Goal: Task Accomplishment & Management: Manage account settings

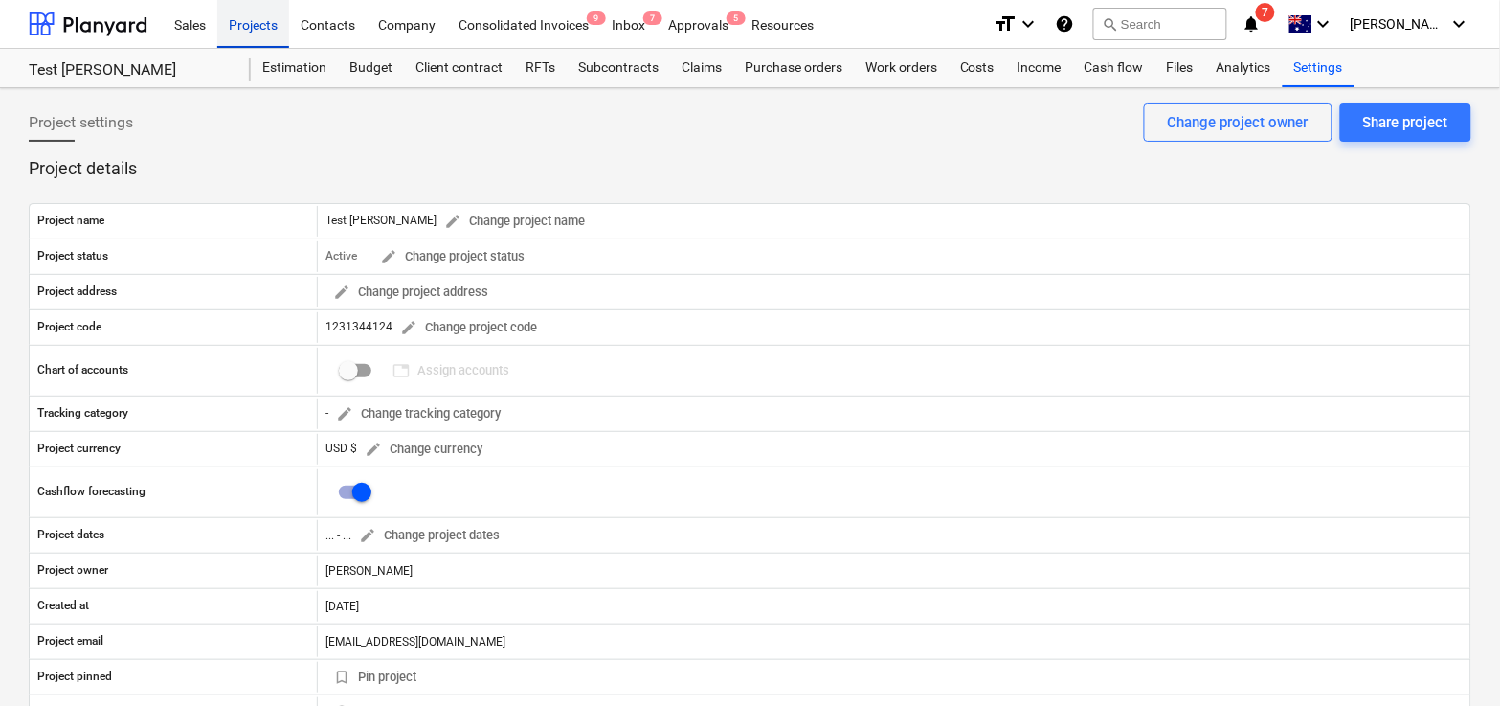
click at [274, 28] on div "Projects" at bounding box center [253, 23] width 72 height 49
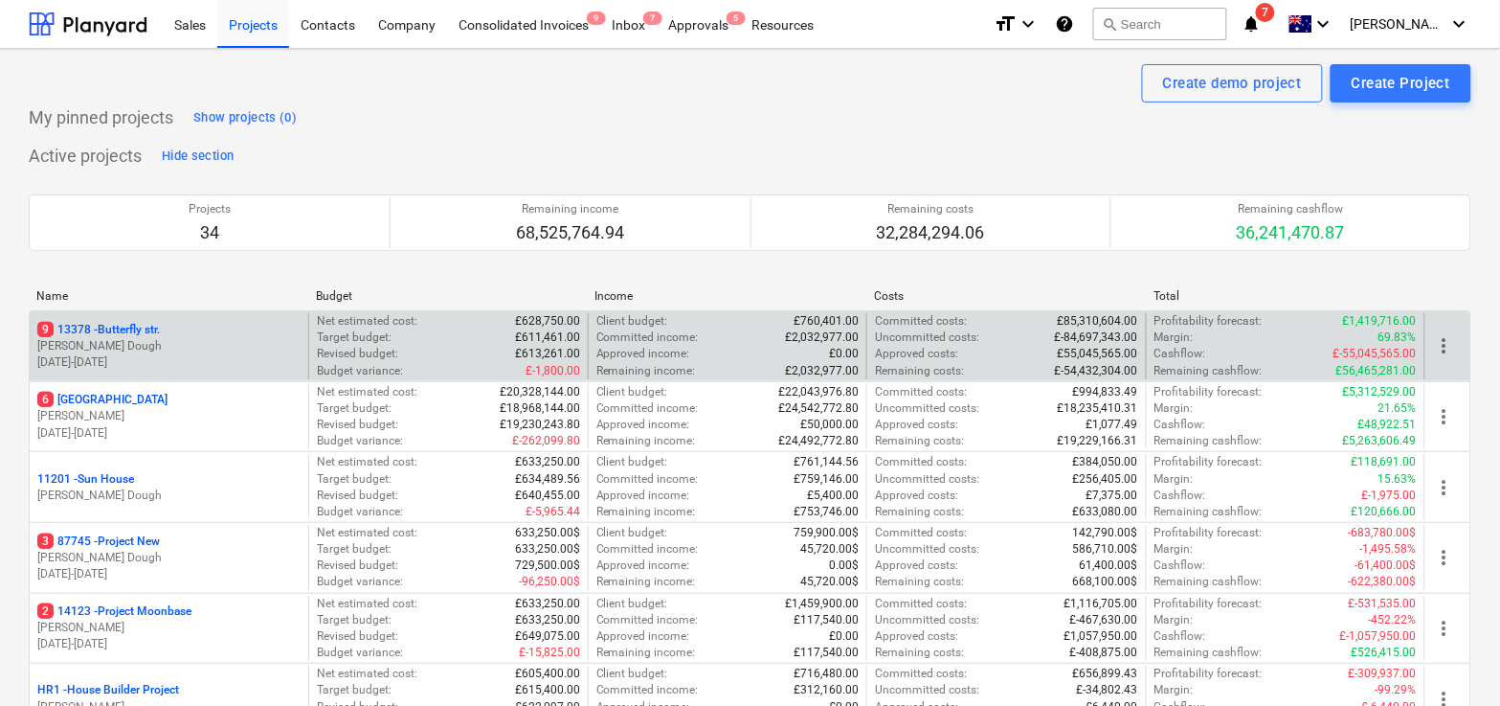
click at [236, 358] on p "01.05.2024 - 28.02.2025" at bounding box center [168, 362] width 263 height 16
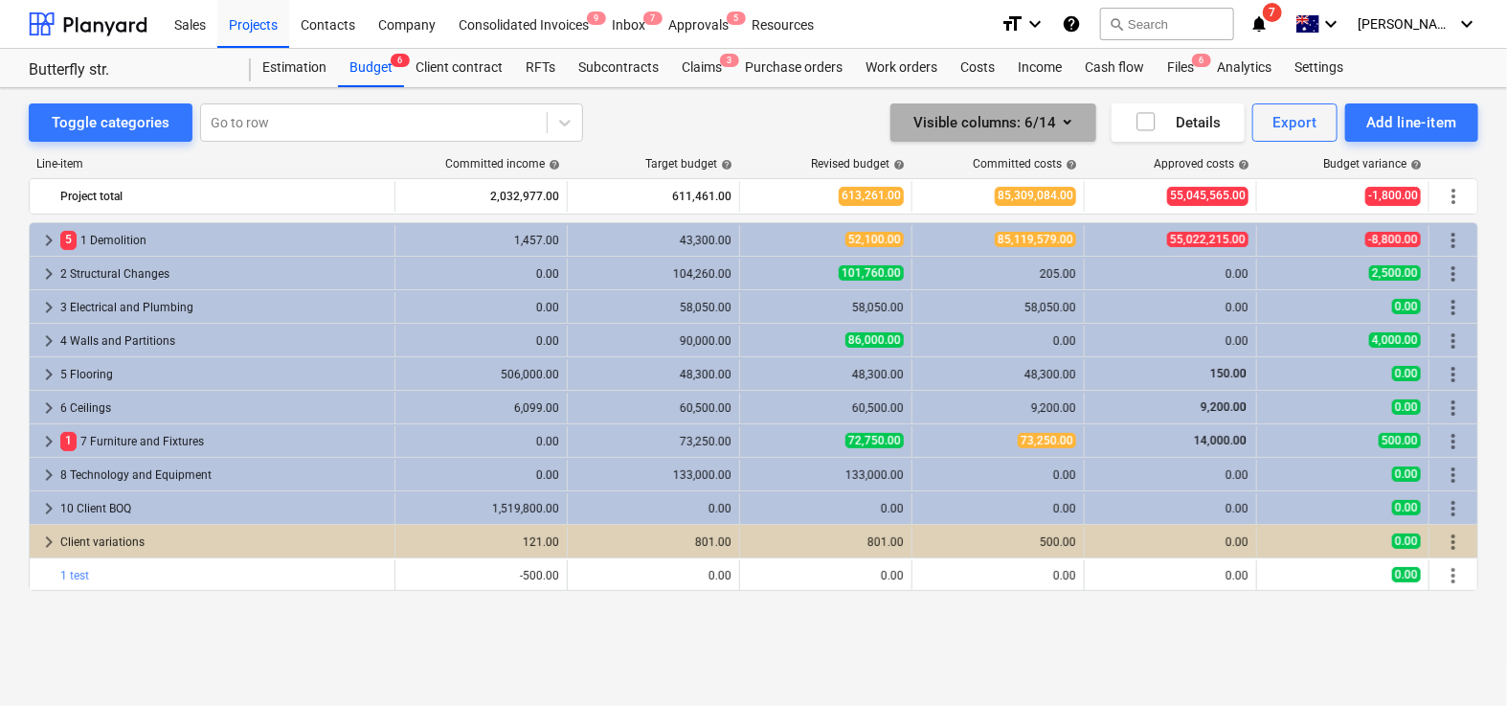
click at [1068, 113] on icon "button" at bounding box center [1067, 121] width 23 height 23
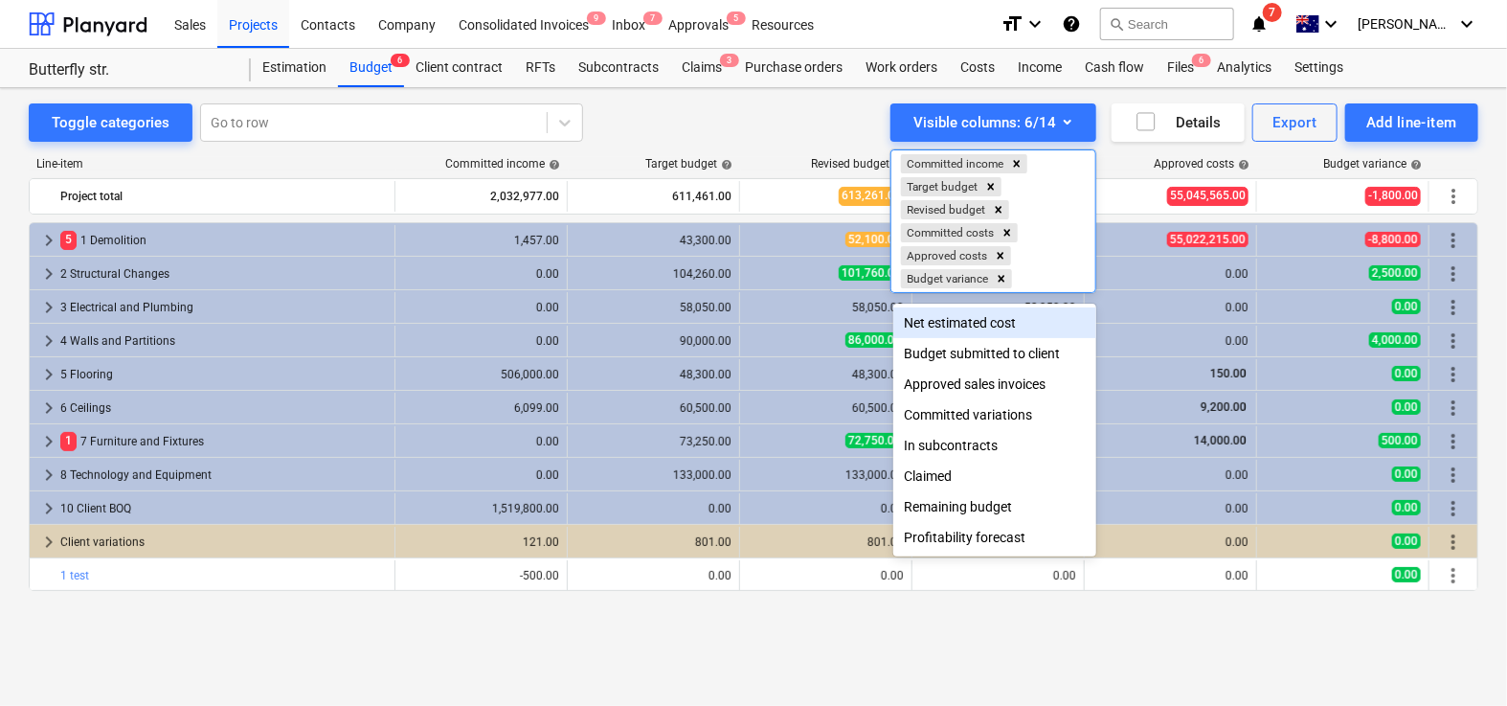
click at [993, 315] on div "Net estimated cost" at bounding box center [994, 322] width 203 height 31
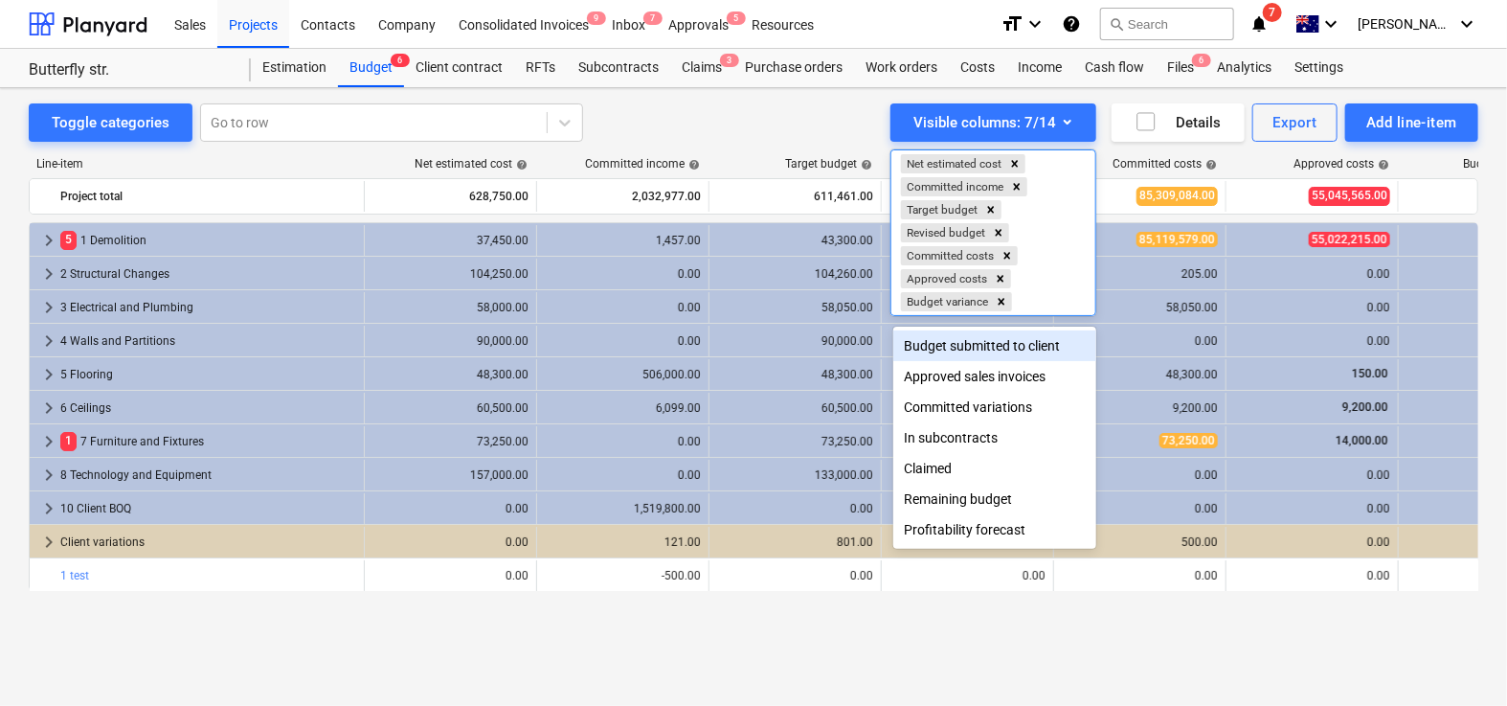
click at [988, 330] on div "Budget submitted to client" at bounding box center [994, 345] width 203 height 31
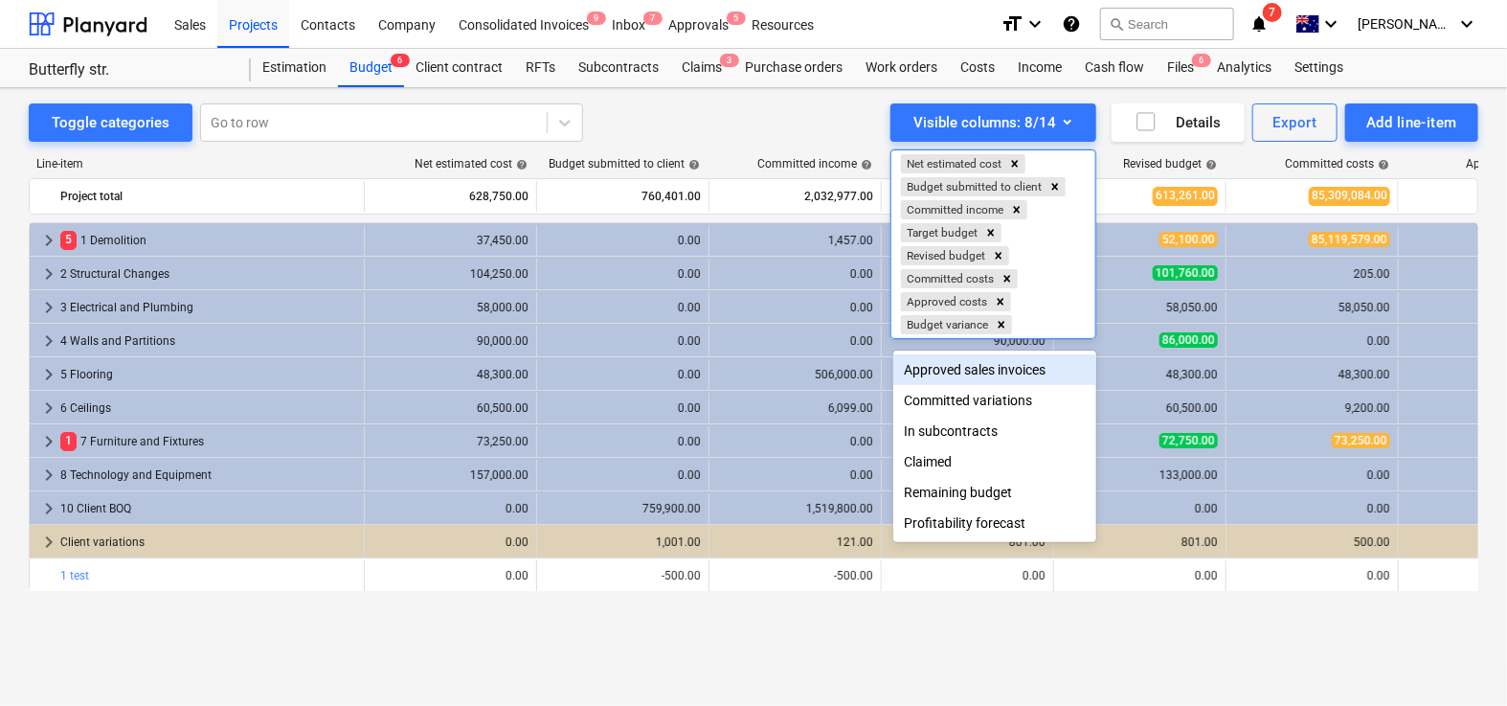
click at [977, 361] on div "Approved sales invoices" at bounding box center [994, 369] width 203 height 31
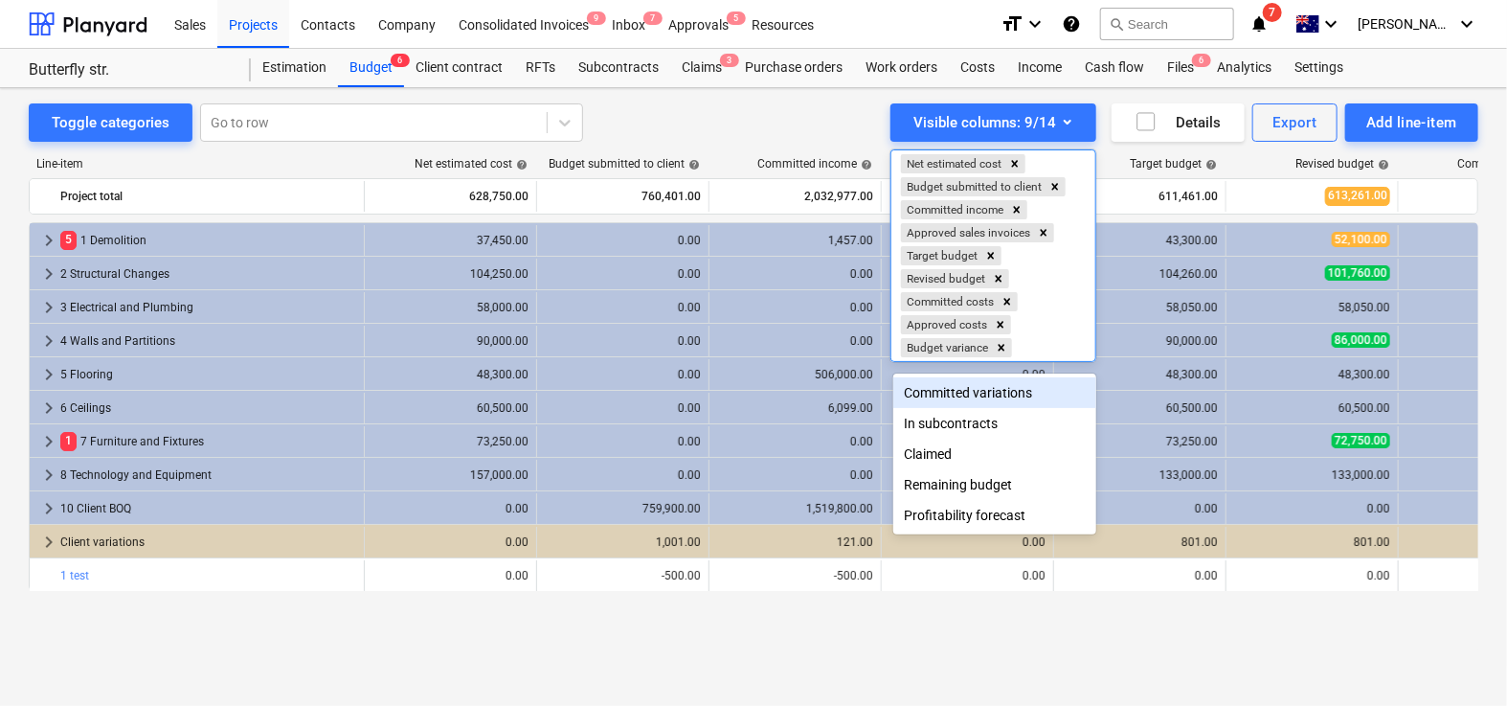
click at [963, 392] on div "Committed variations" at bounding box center [994, 392] width 203 height 31
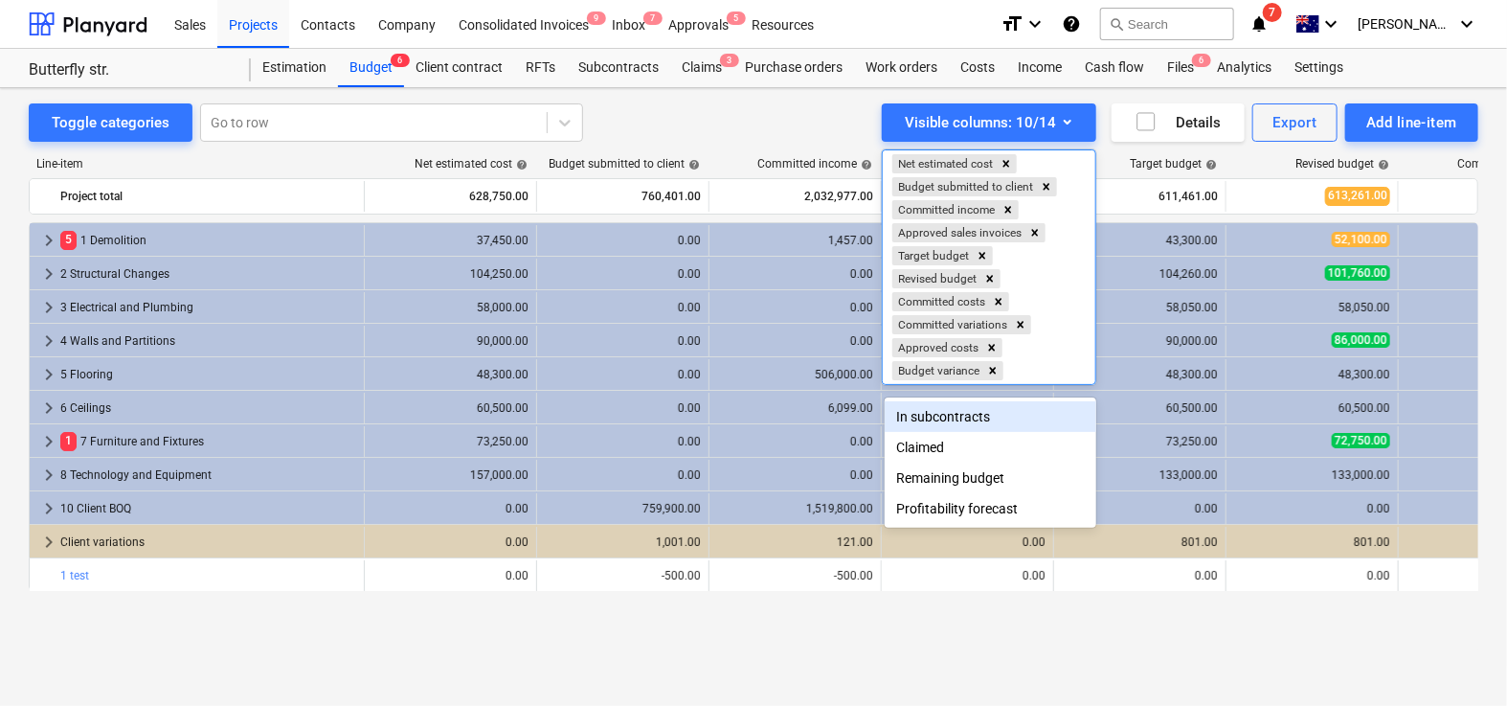
click at [947, 424] on div "In subcontracts" at bounding box center [990, 416] width 211 height 31
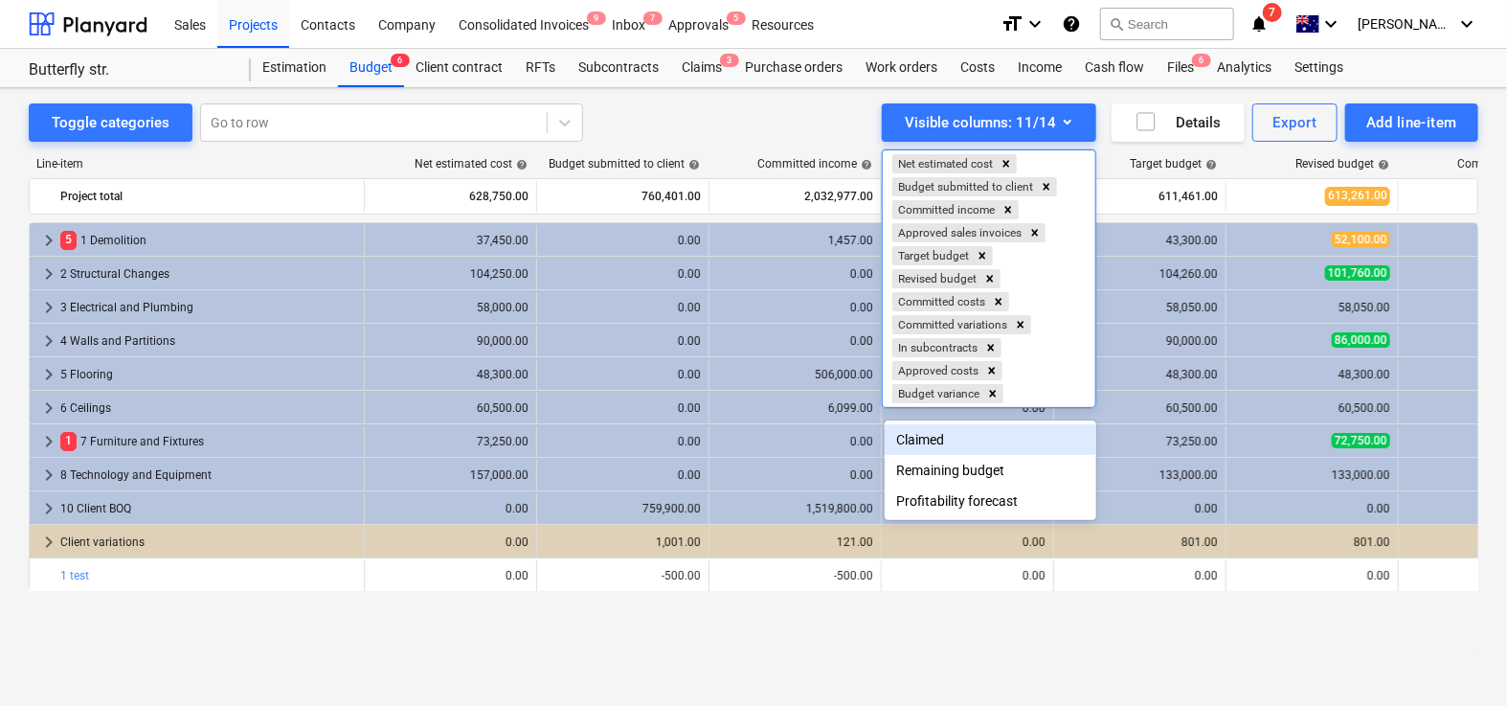
click at [936, 437] on div "Claimed" at bounding box center [990, 439] width 211 height 31
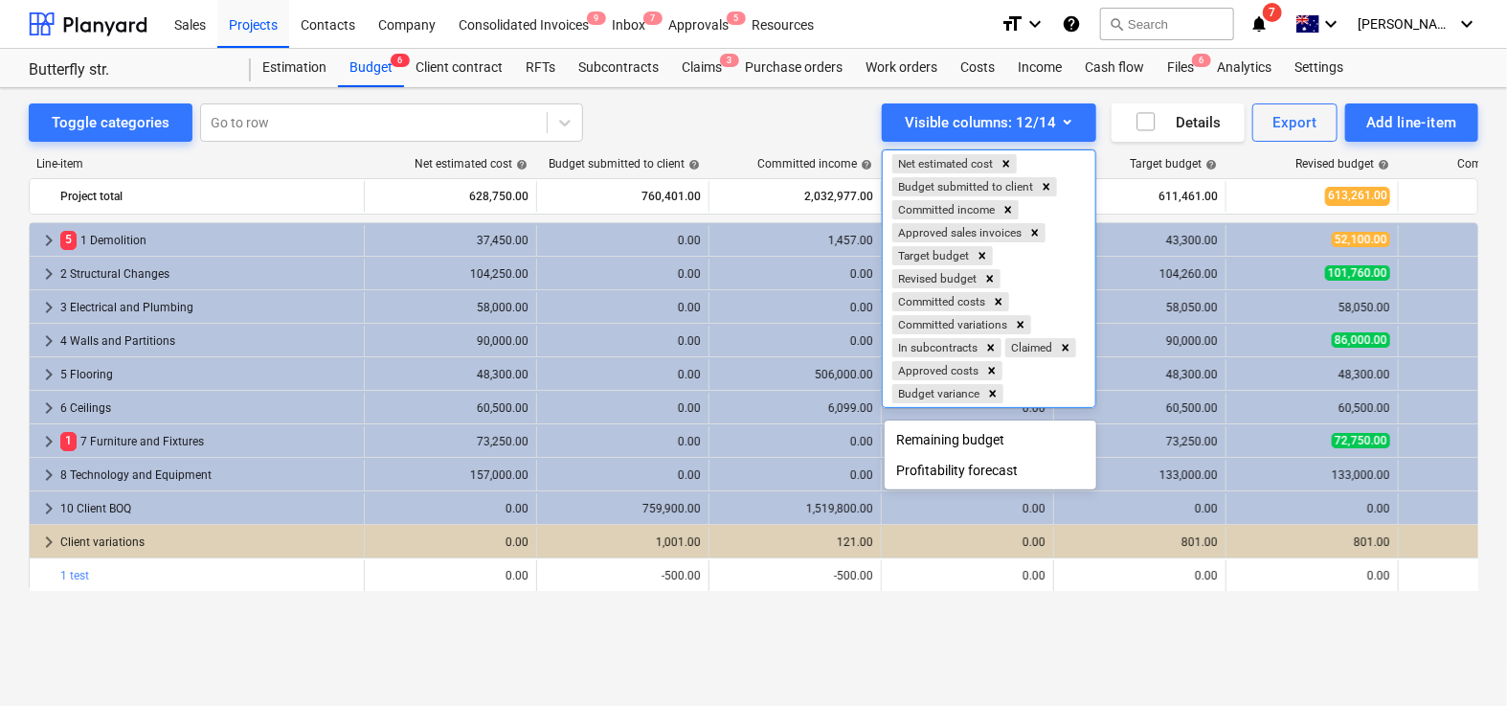
click at [929, 469] on div "Profitability forecast" at bounding box center [990, 470] width 211 height 31
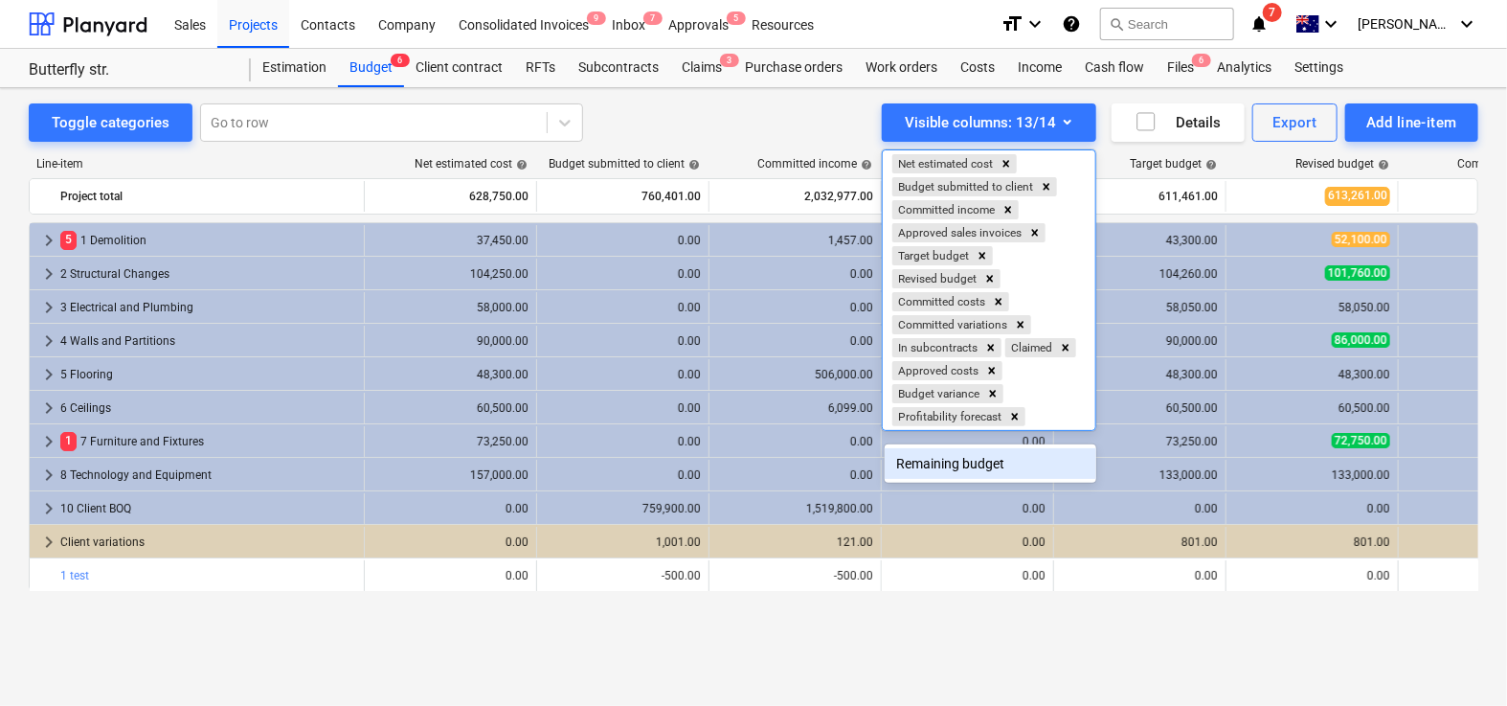
click at [931, 450] on div "Remaining budget" at bounding box center [990, 463] width 211 height 31
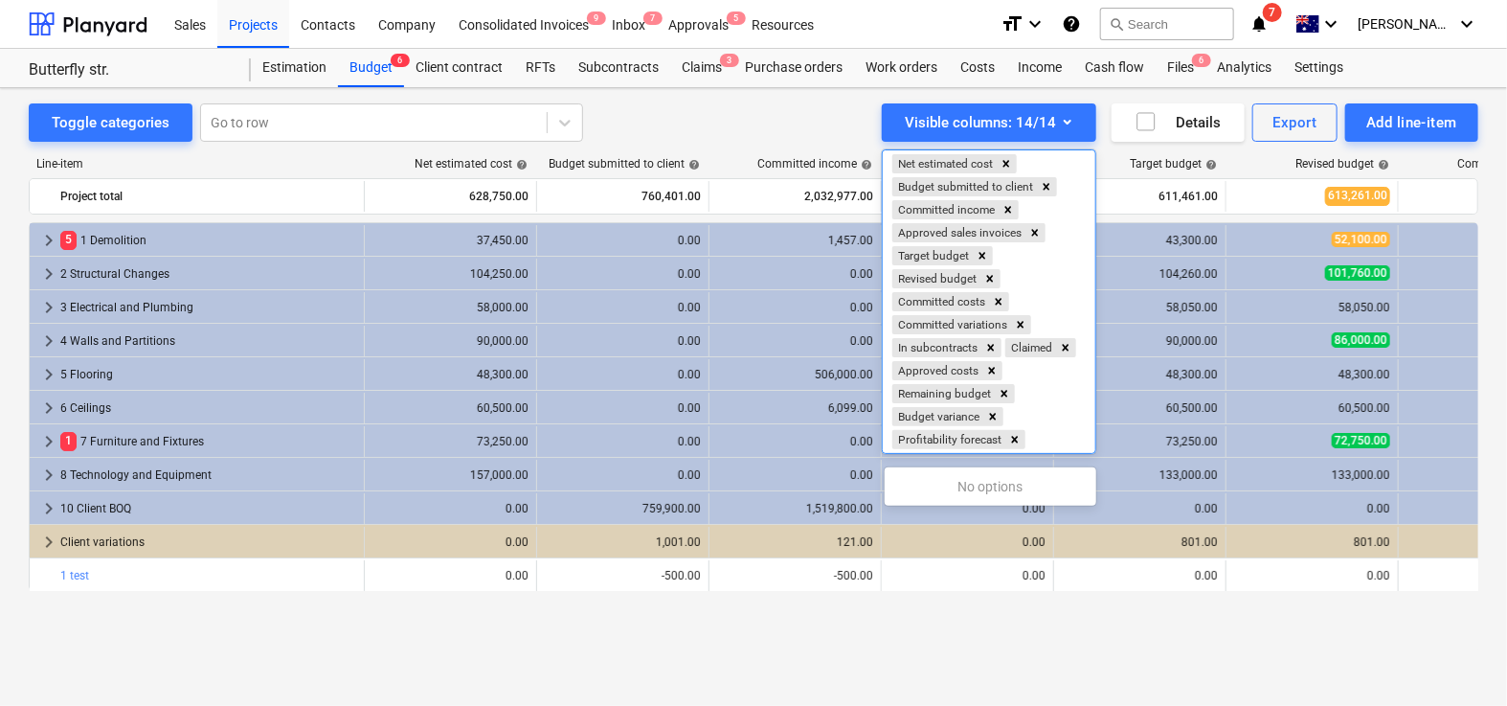
click at [547, 641] on div at bounding box center [753, 353] width 1507 height 706
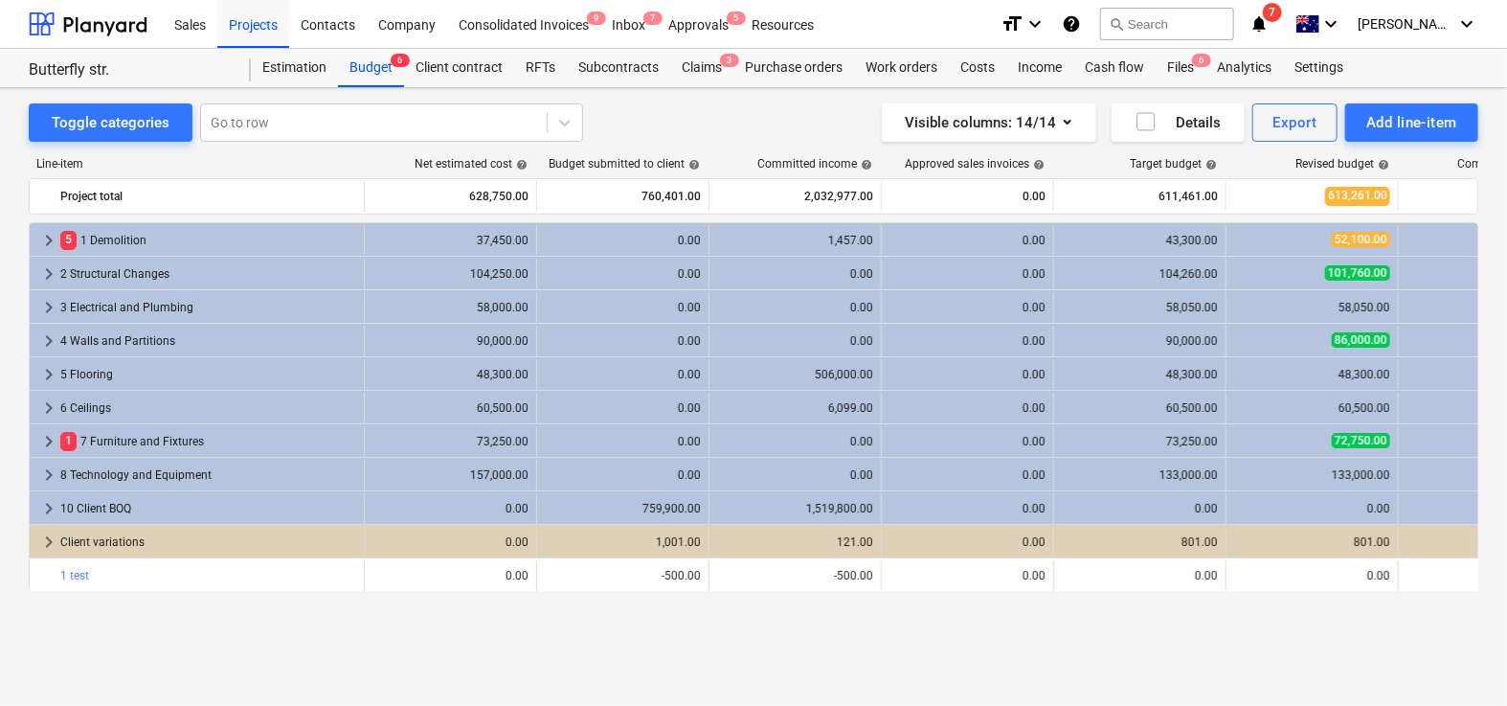
click at [705, 138] on div "Toggle categories Go to row Visible columns : 14/14 Details Export Add line-item" at bounding box center [754, 122] width 1450 height 38
click at [1379, 130] on div "Add line-item" at bounding box center [1411, 122] width 91 height 25
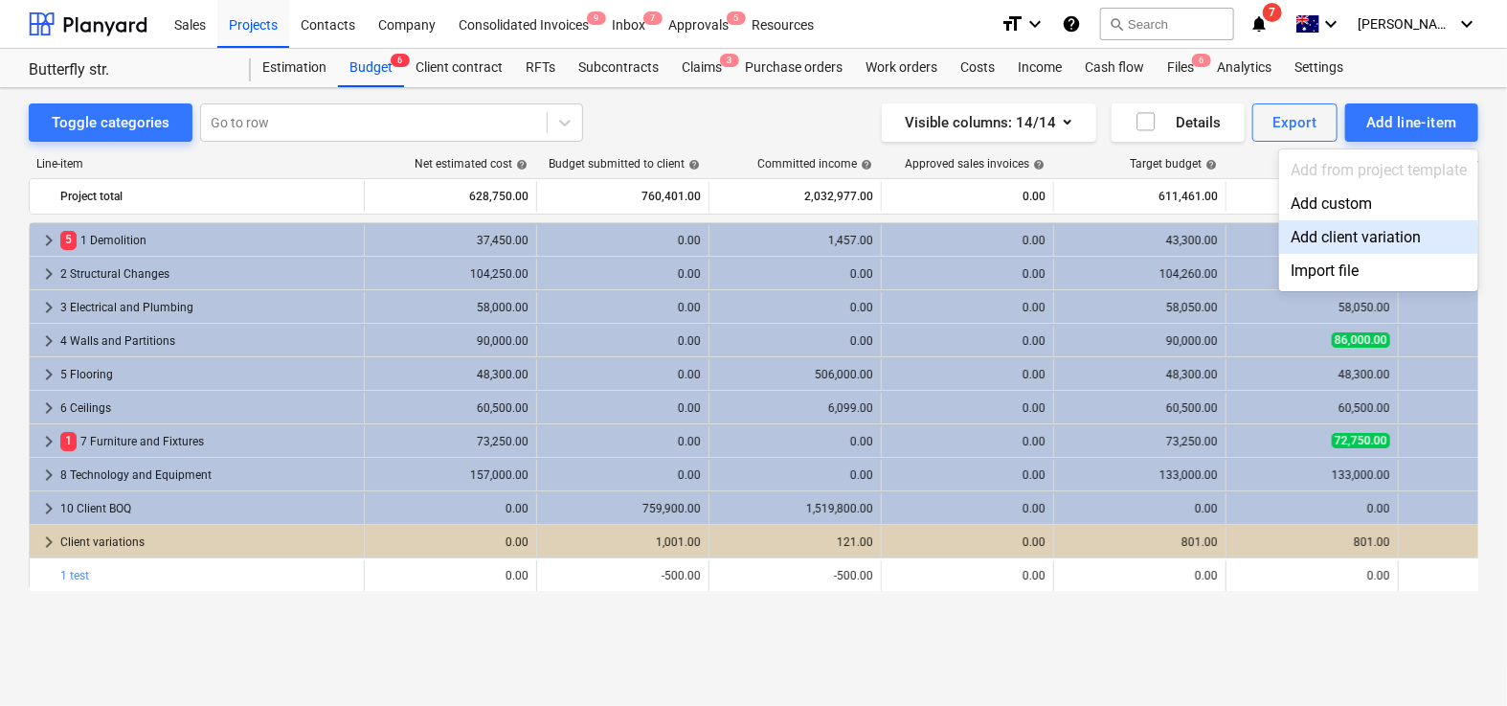
click at [1353, 240] on div "Add client variation" at bounding box center [1378, 237] width 199 height 34
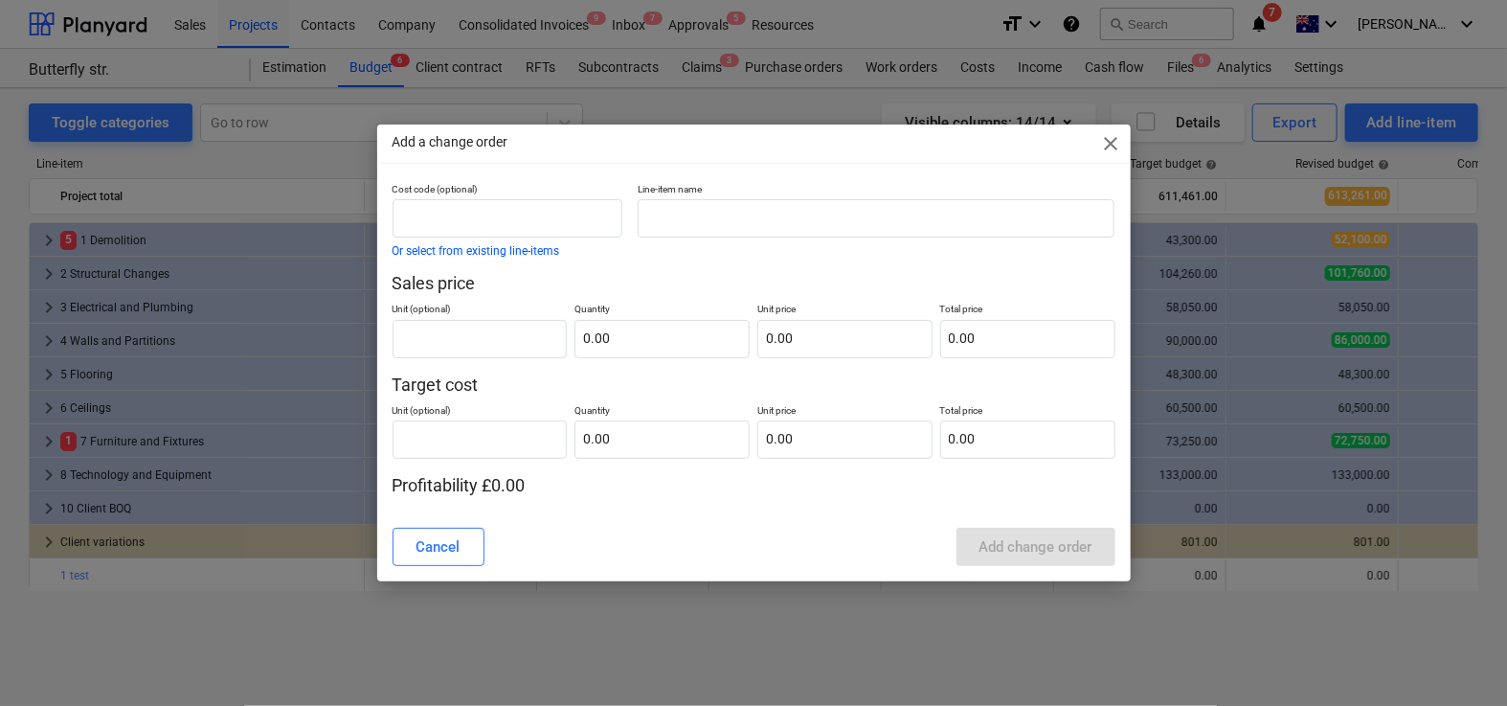
click at [916, 239] on div "Line-item name" at bounding box center [876, 219] width 492 height 89
click at [900, 227] on input "text" at bounding box center [876, 218] width 477 height 38
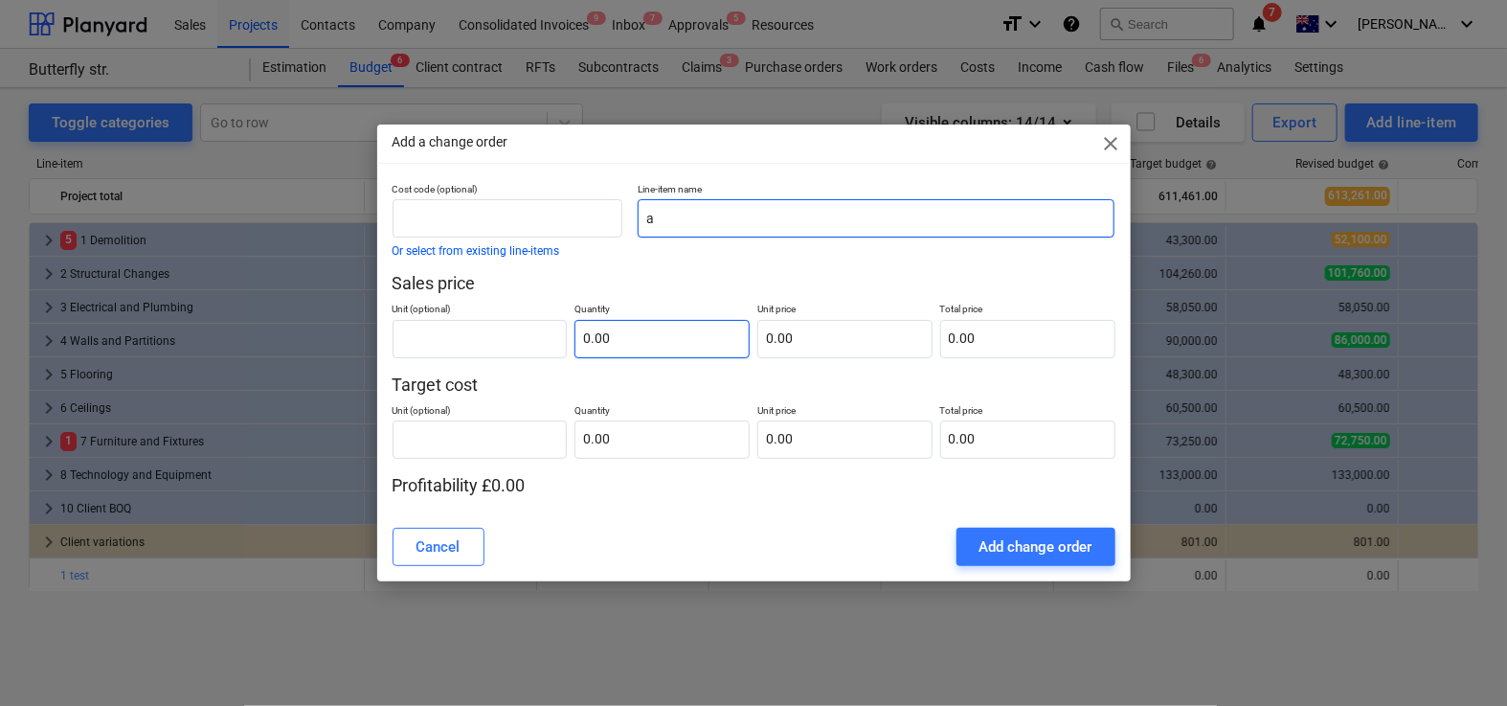
type input "a"
click at [705, 344] on input "text" at bounding box center [661, 339] width 175 height 38
type input "1.00"
click at [832, 362] on div "Cost code (optional) Or select from existing line-items Line-item name a Sales …" at bounding box center [754, 340] width 723 height 314
click at [832, 359] on div "Cost code (optional) Or select from existing line-items Line-item name a Sales …" at bounding box center [754, 340] width 723 height 314
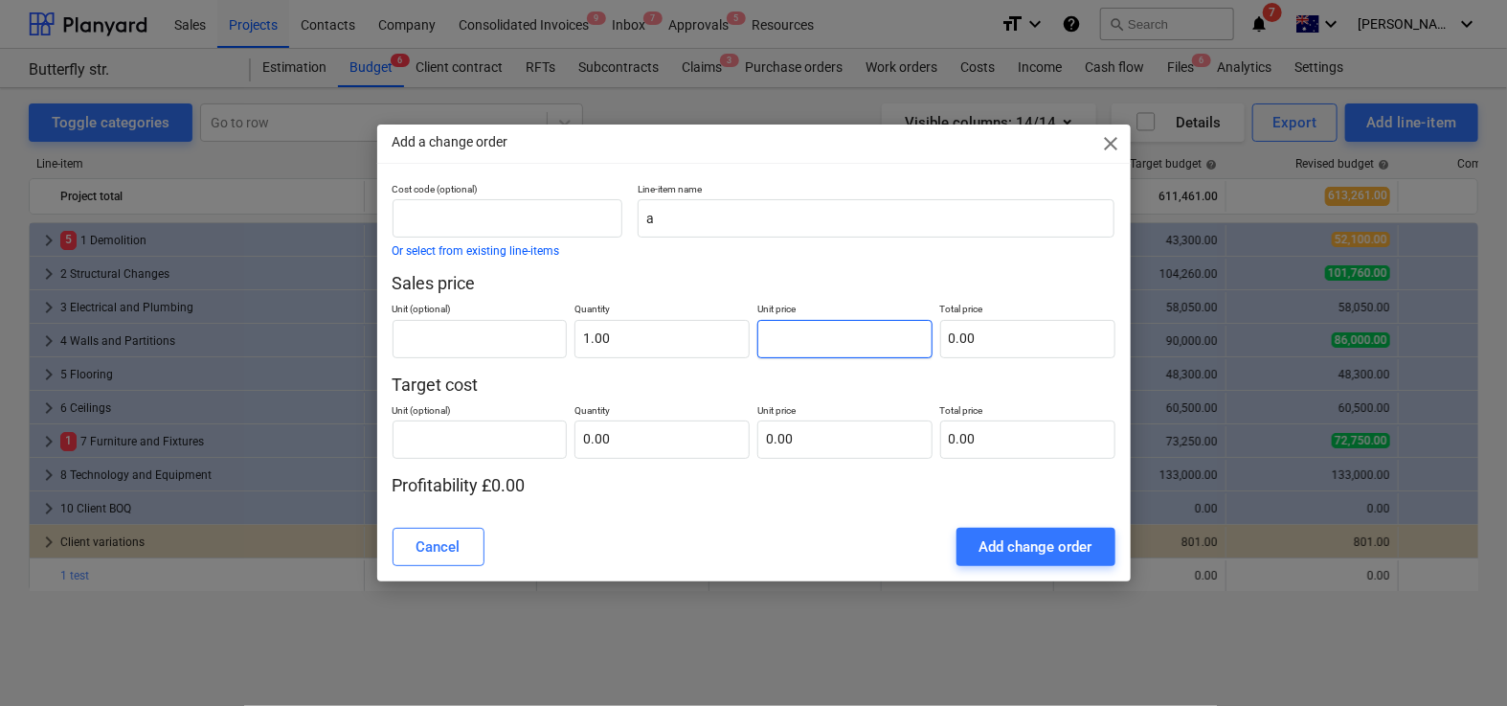
click at [851, 354] on input "text" at bounding box center [844, 339] width 175 height 38
type input "1"
type input "1.00"
type input "10"
type input "10.00"
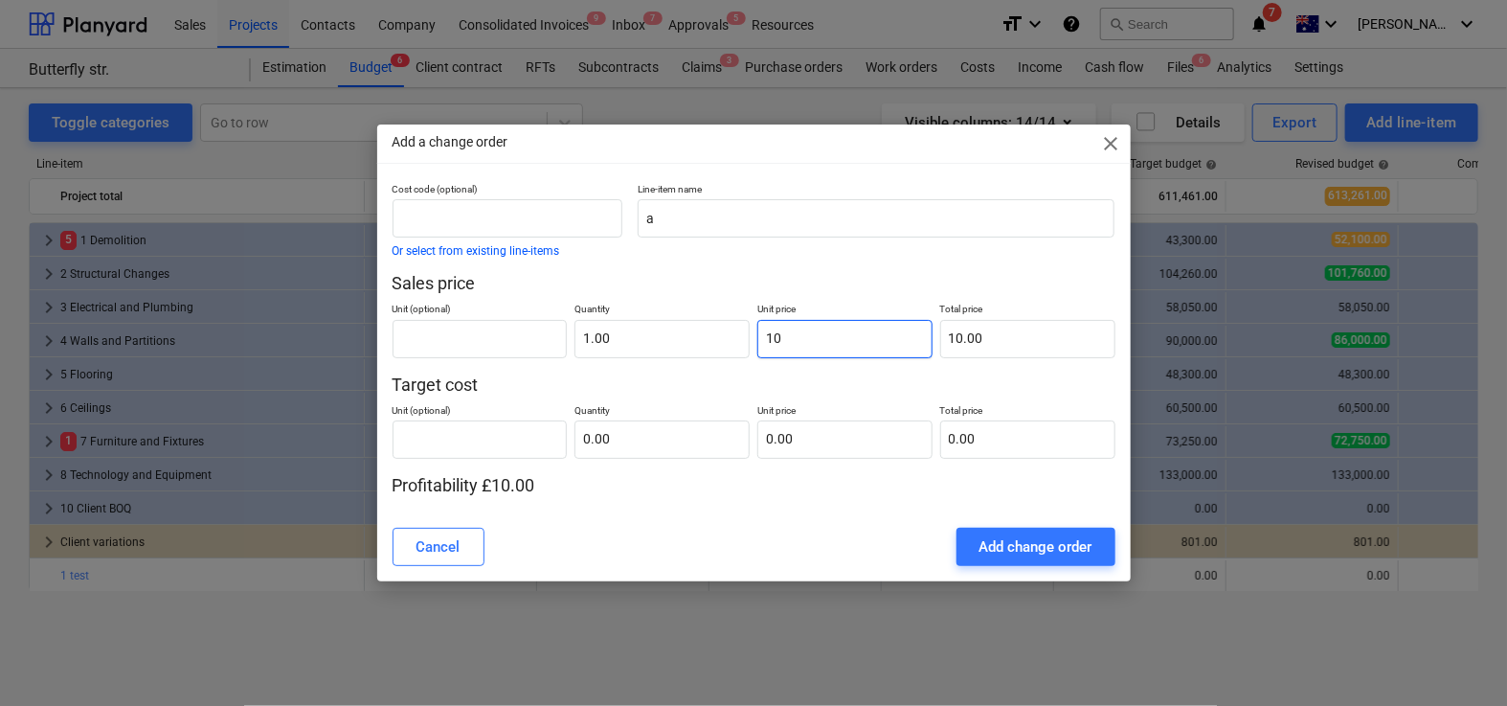
type input "100"
type input "100.00"
type input "1000"
type input "1,000.00"
type input "10000"
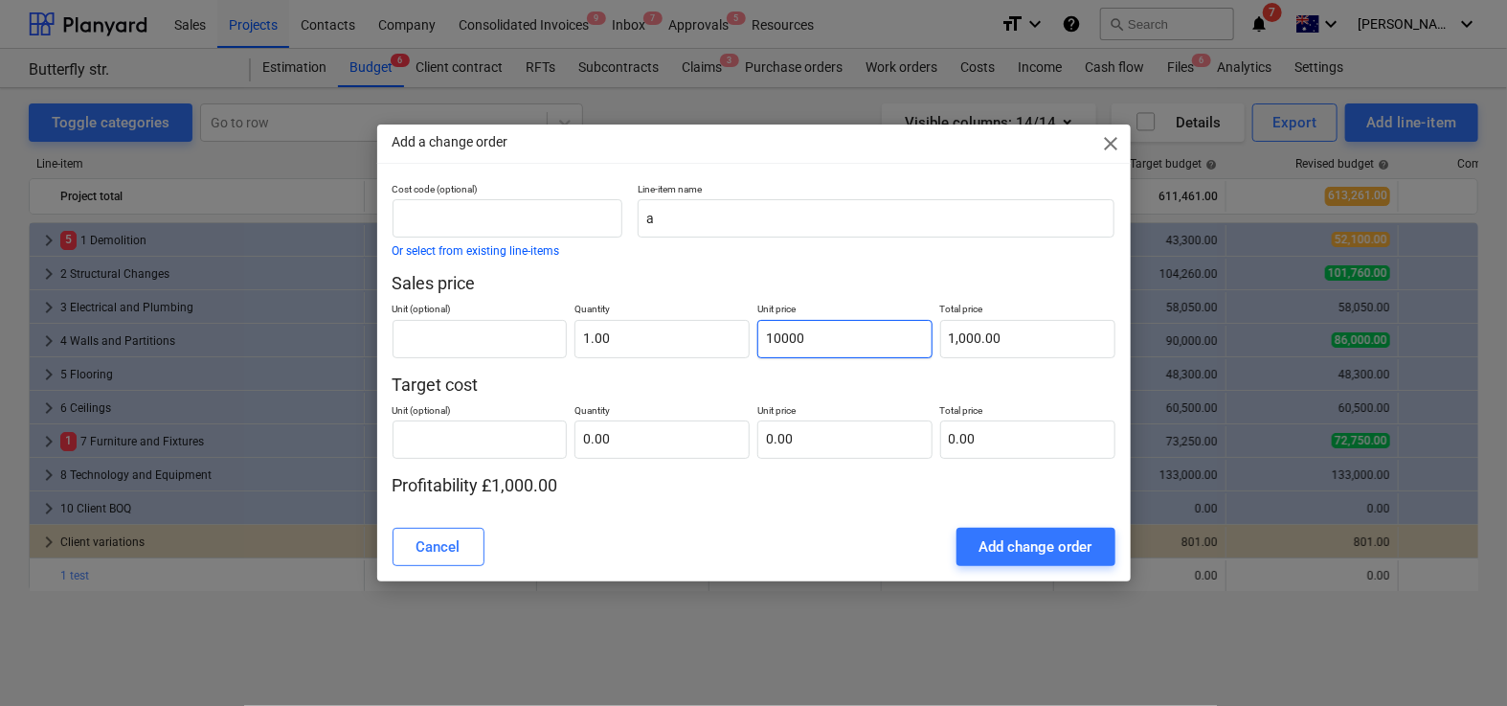
type input "10,000.00"
type input "100000"
type input "100,000.00"
click at [799, 506] on div "Cost code (optional) Or select from existing line-items Line-item name a Sales …" at bounding box center [754, 347] width 754 height 329
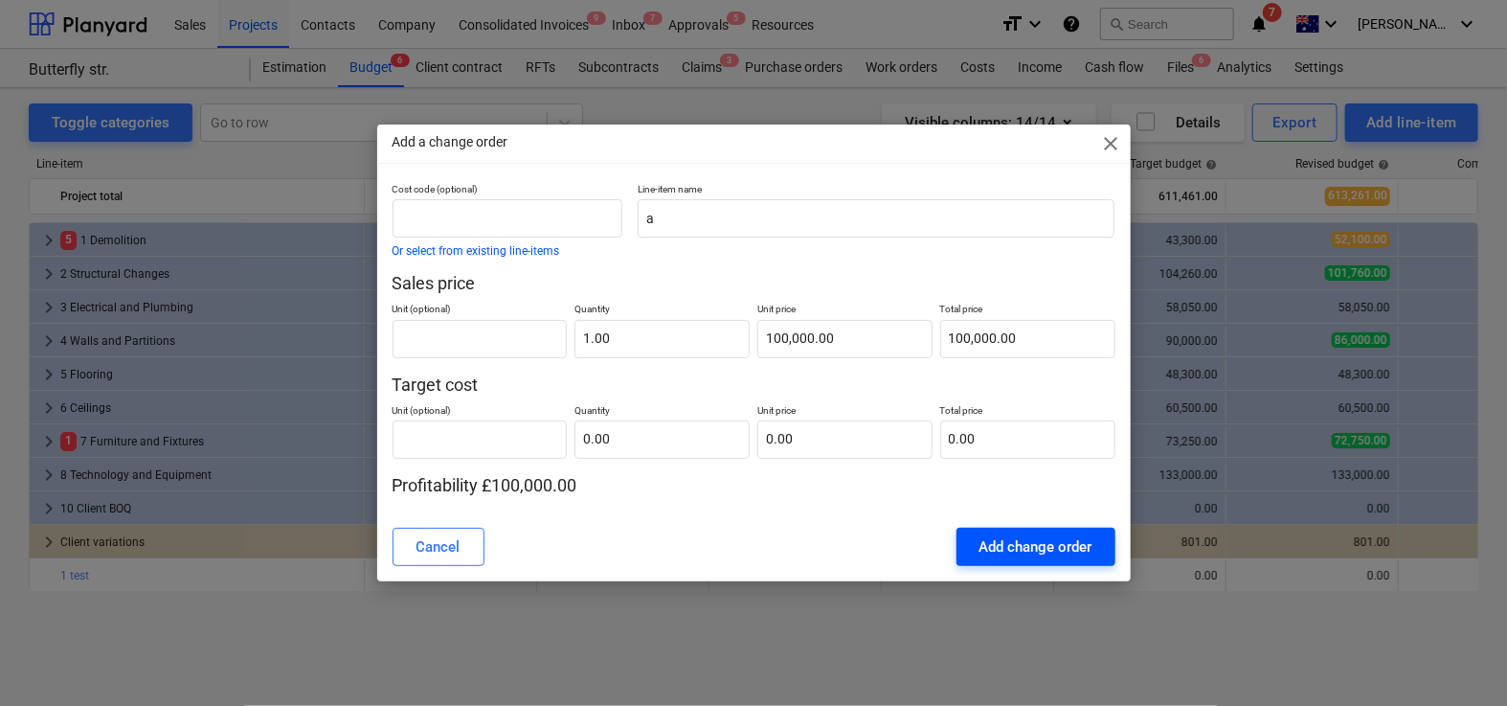
click at [1021, 545] on div "Add change order" at bounding box center [1036, 546] width 113 height 25
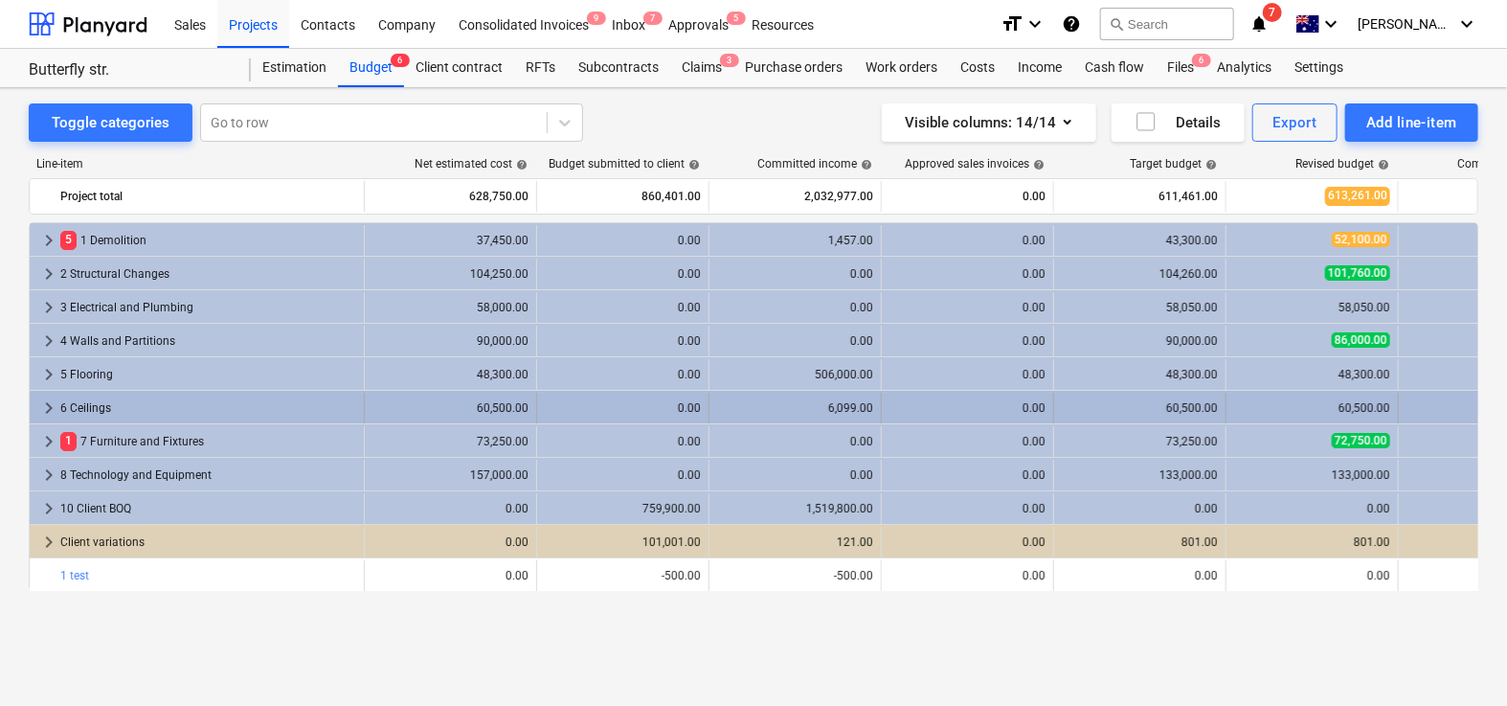
click at [822, 411] on div "6,099.00" at bounding box center [795, 407] width 156 height 13
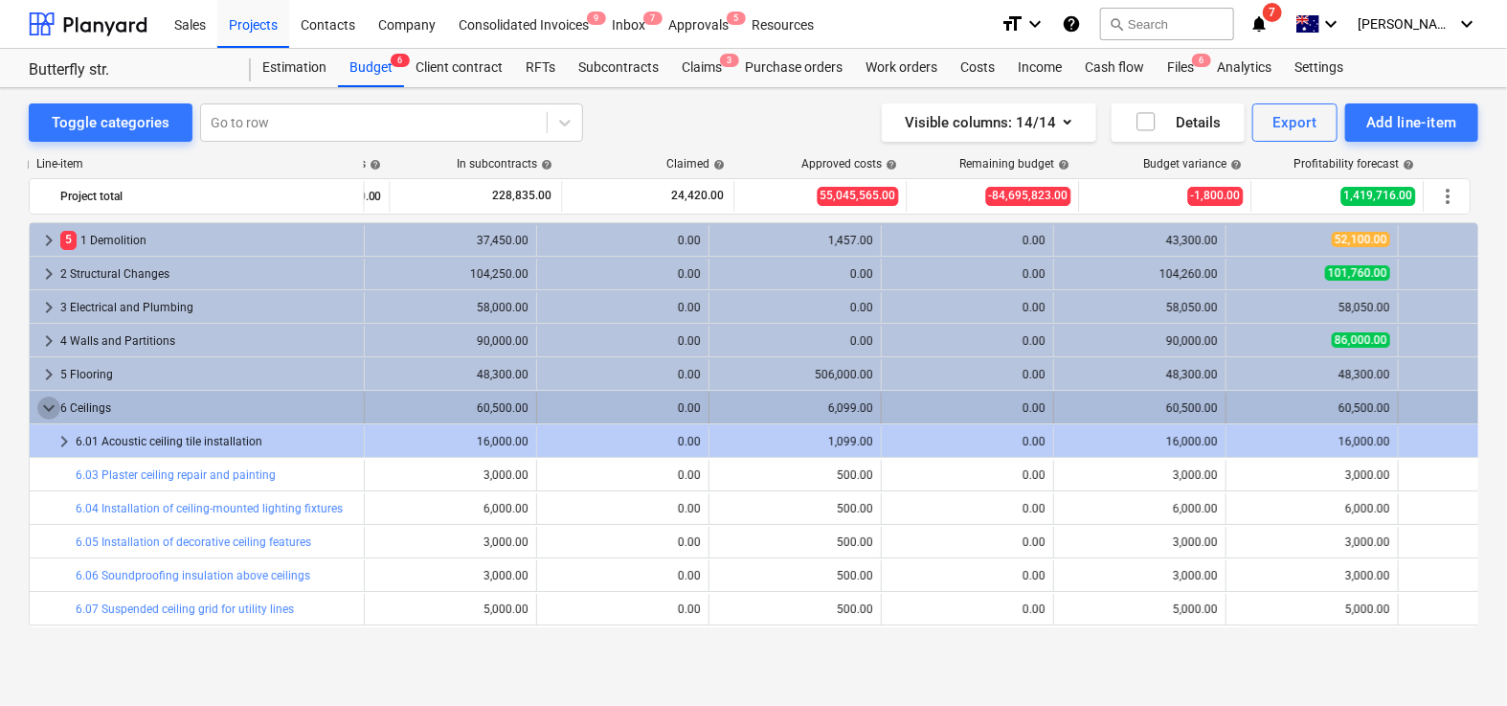
click at [45, 418] on span "keyboard_arrow_down" at bounding box center [48, 407] width 23 height 23
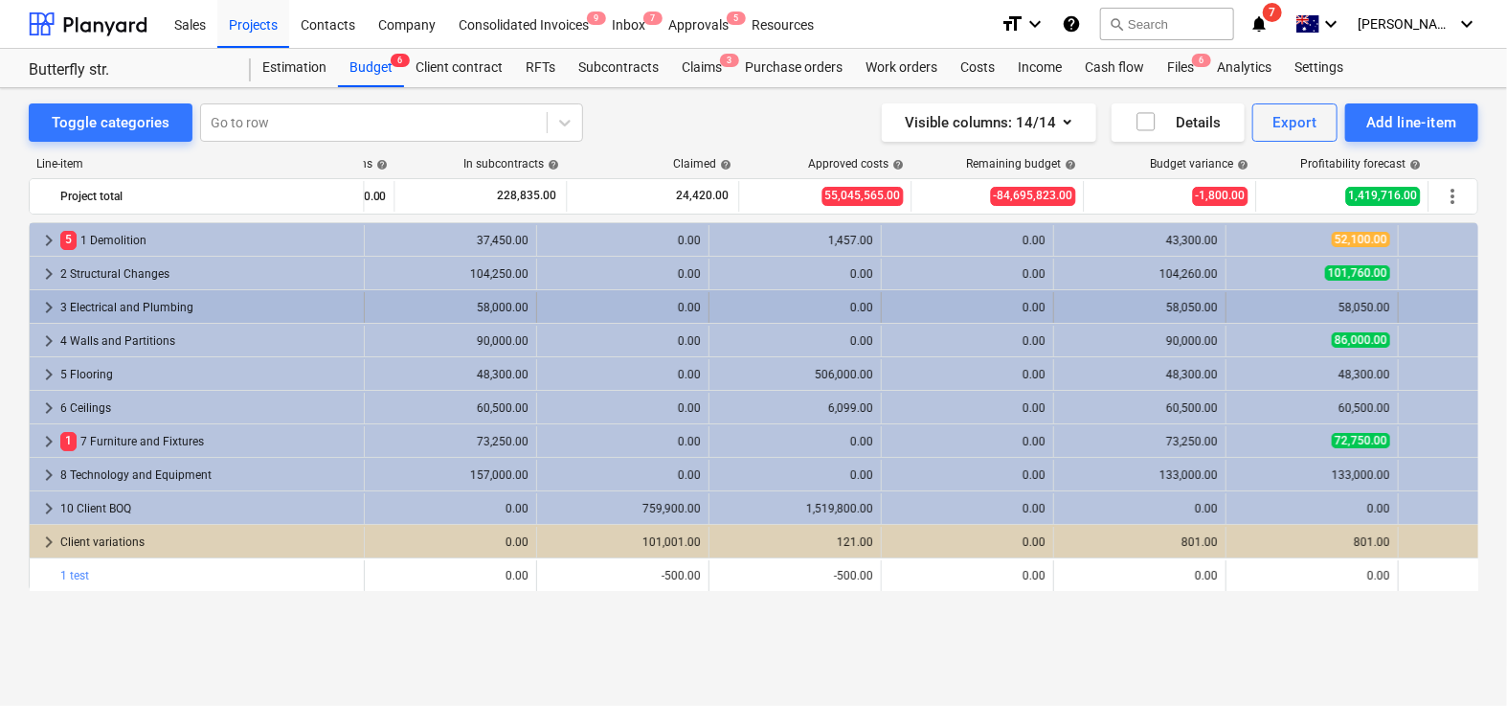
scroll to position [0, 1347]
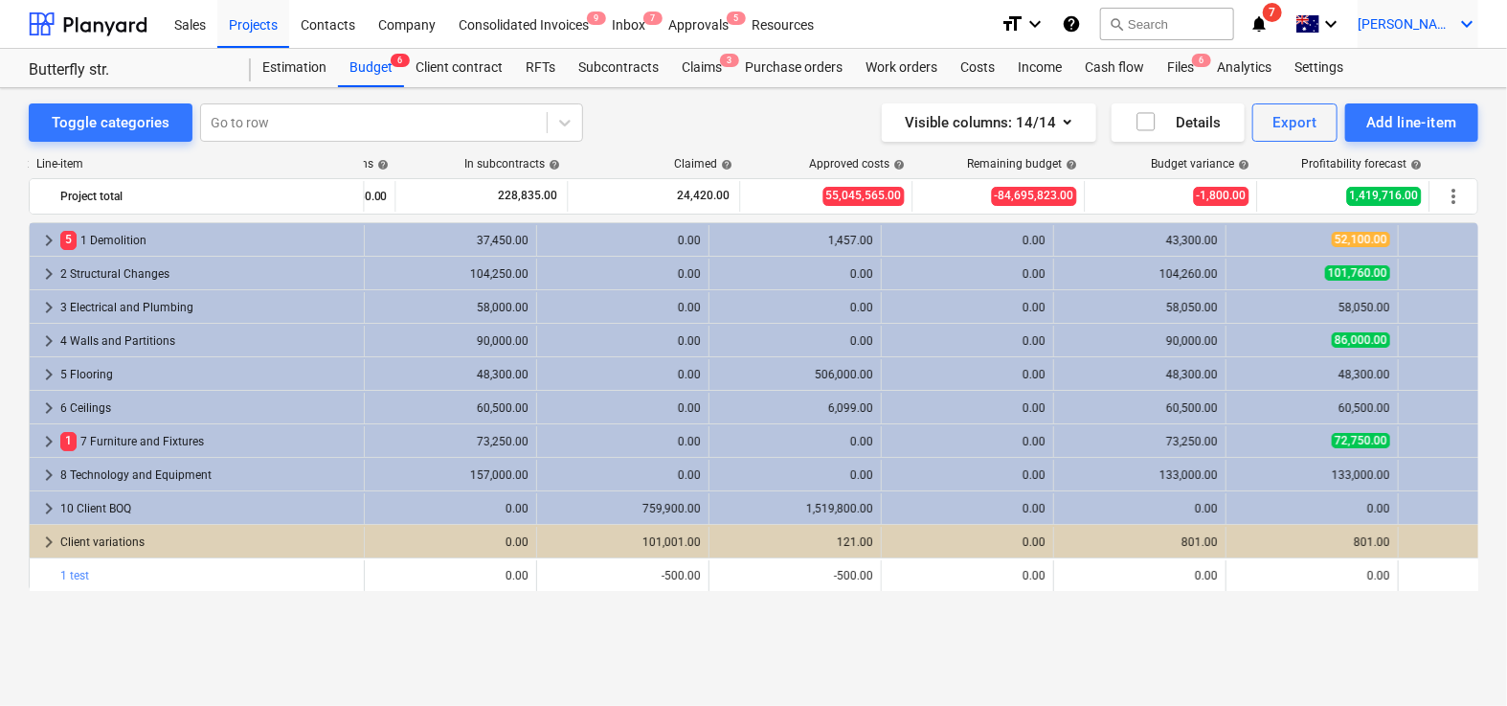
click at [1410, 30] on span "[PERSON_NAME]" at bounding box center [1406, 23] width 96 height 15
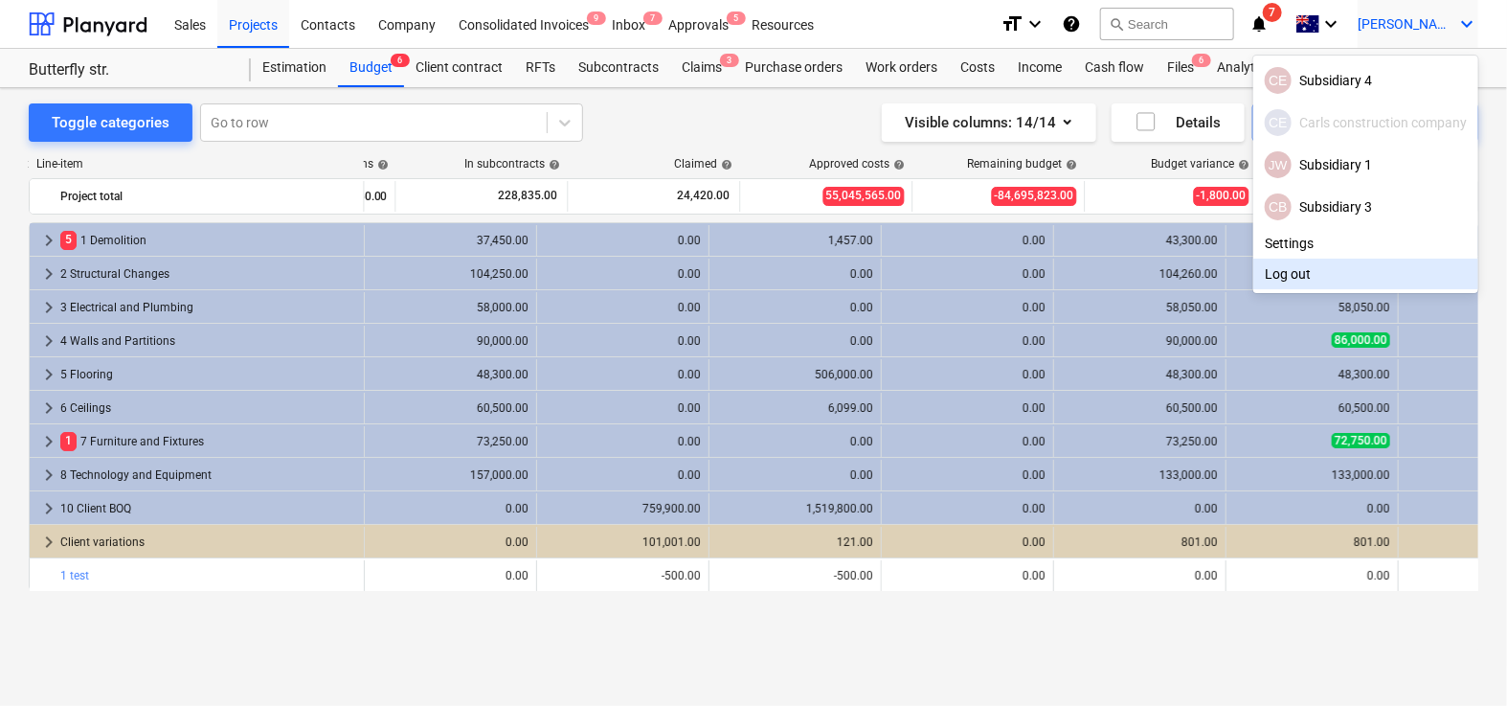
click at [837, 327] on div at bounding box center [753, 353] width 1507 height 706
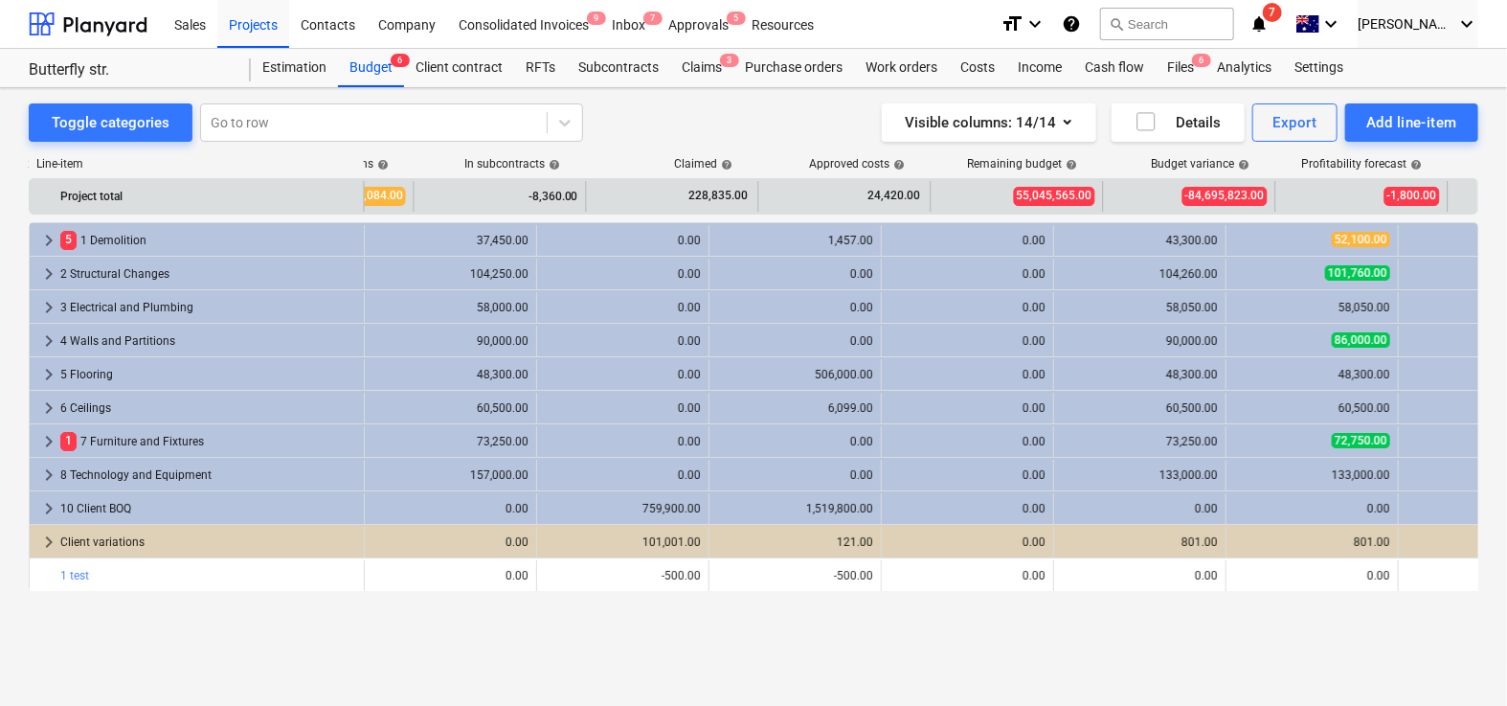
scroll to position [0, 1157]
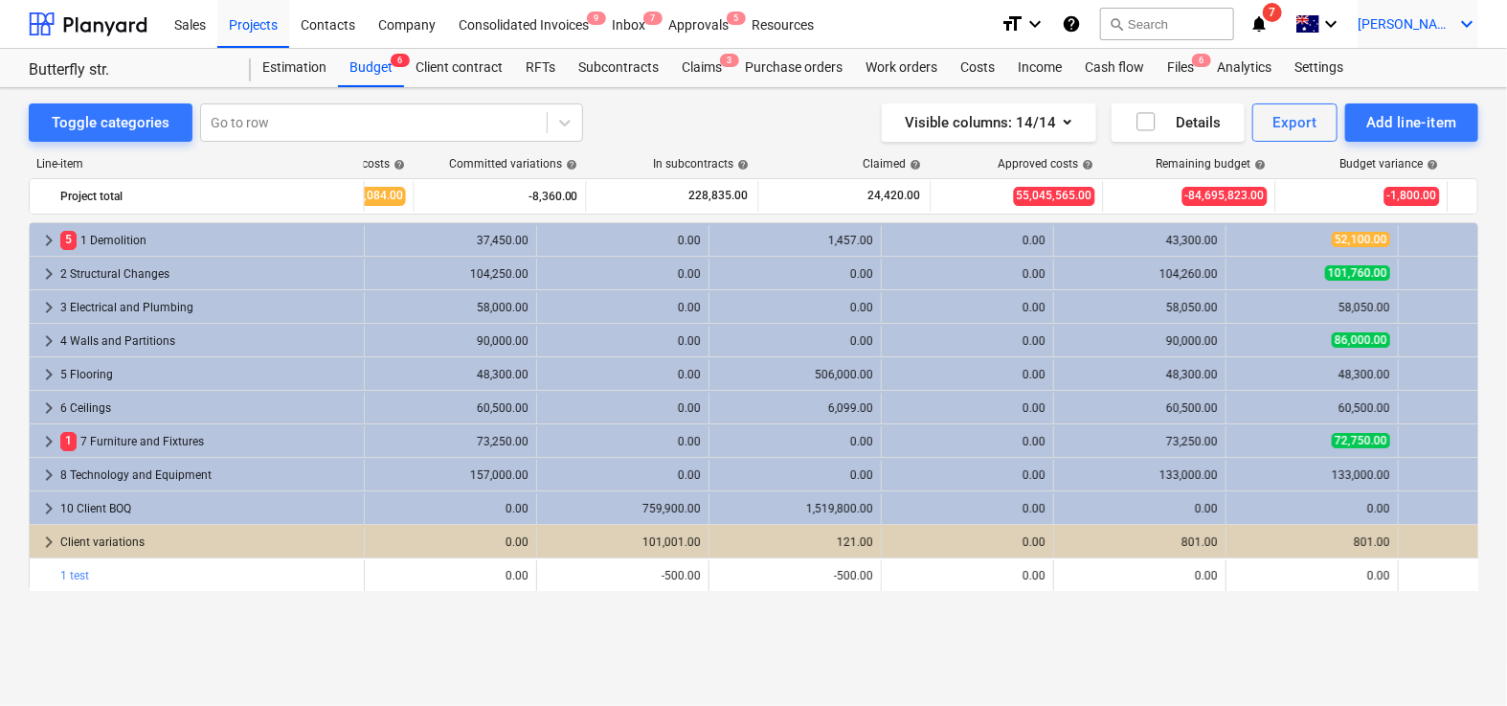
click at [1449, 21] on span "[PERSON_NAME]" at bounding box center [1406, 23] width 96 height 15
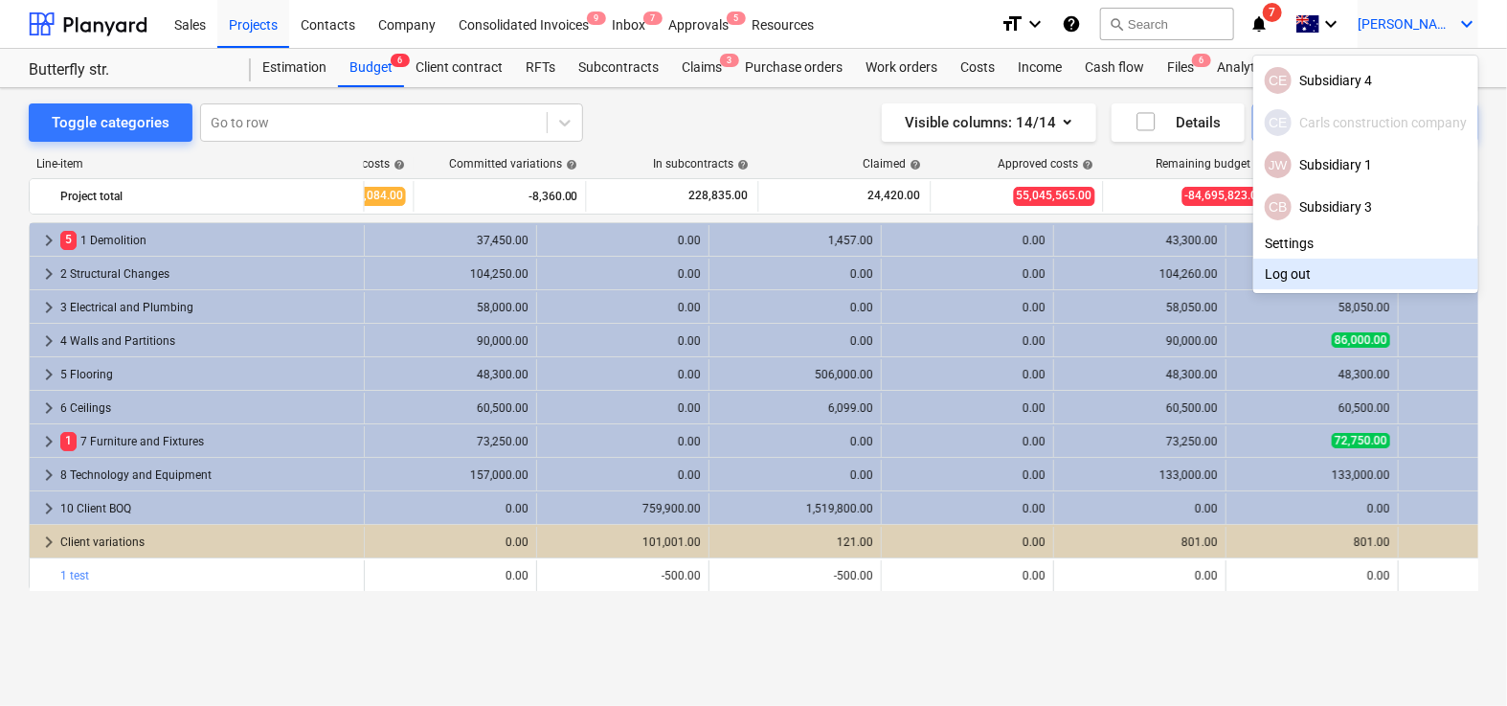
click at [1277, 269] on div "Log out" at bounding box center [1365, 274] width 225 height 31
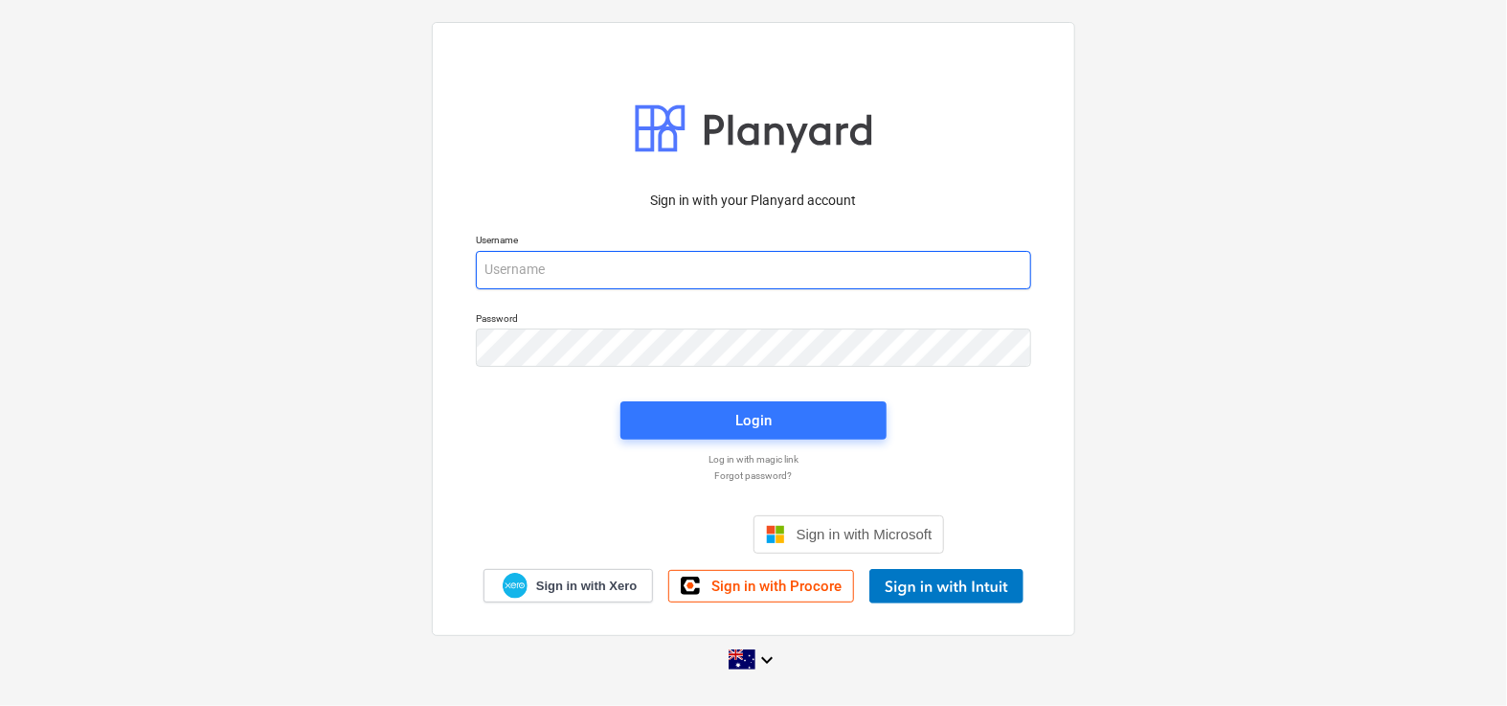
click at [570, 267] on input "email" at bounding box center [753, 270] width 555 height 38
type input "[PERSON_NAME][EMAIL_ADDRESS][DOMAIN_NAME]"
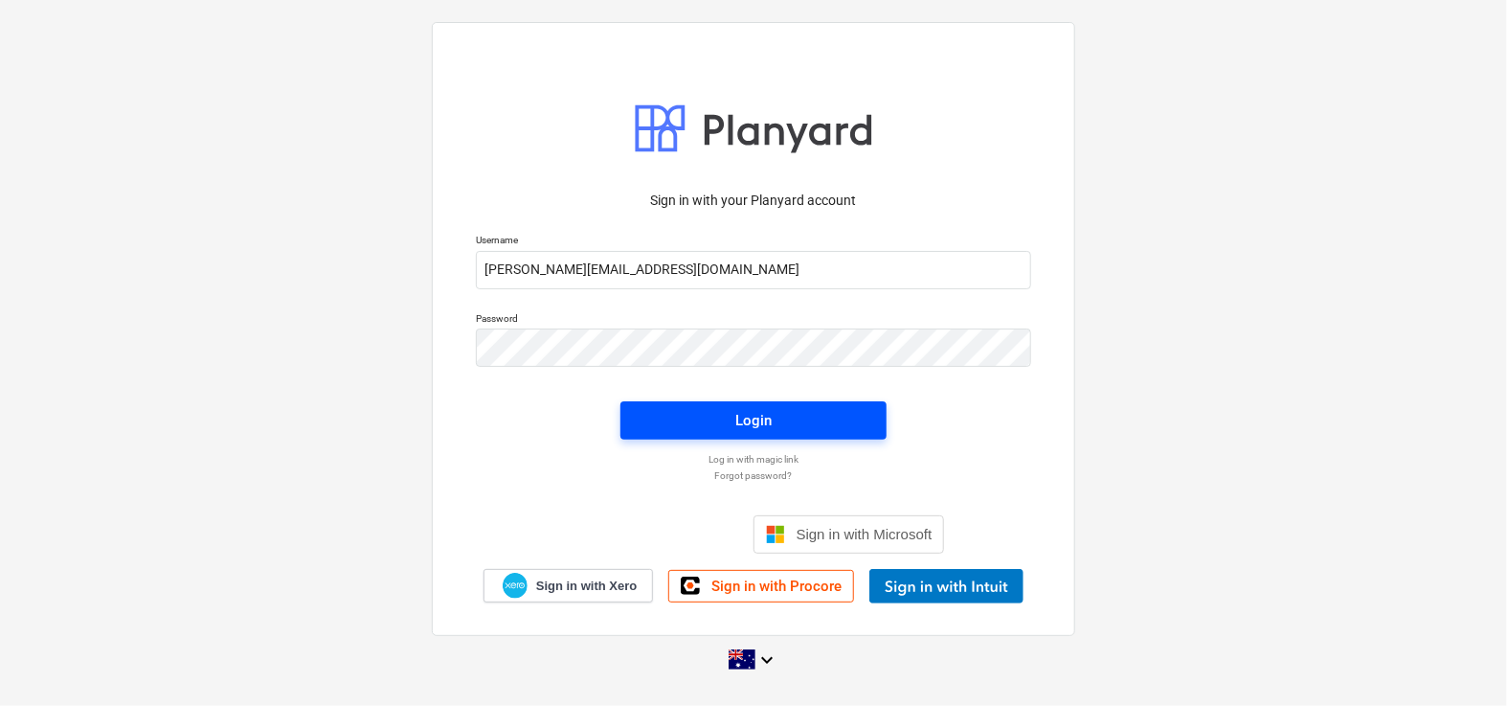
click at [669, 428] on span "Login" at bounding box center [753, 420] width 220 height 25
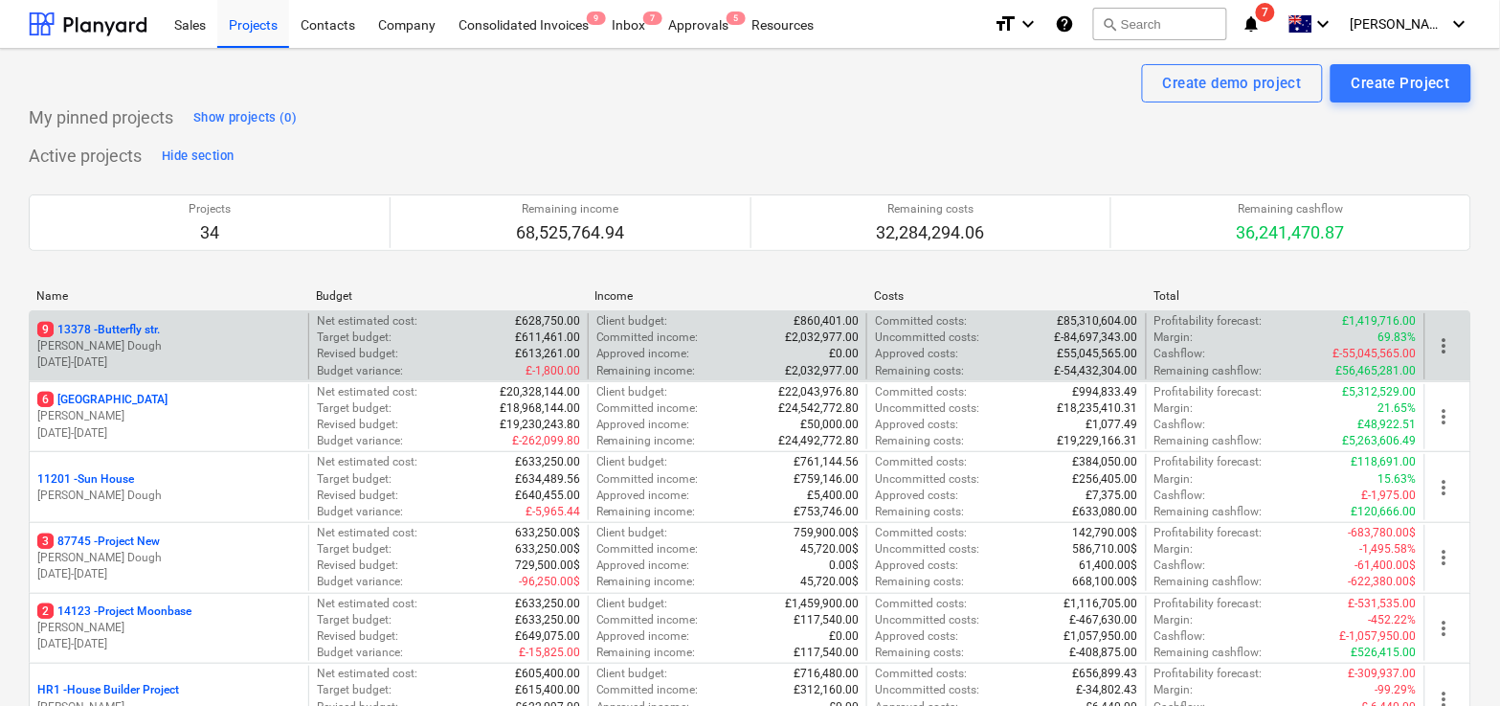
click at [215, 337] on div "[STREET_ADDRESS]" at bounding box center [168, 330] width 263 height 16
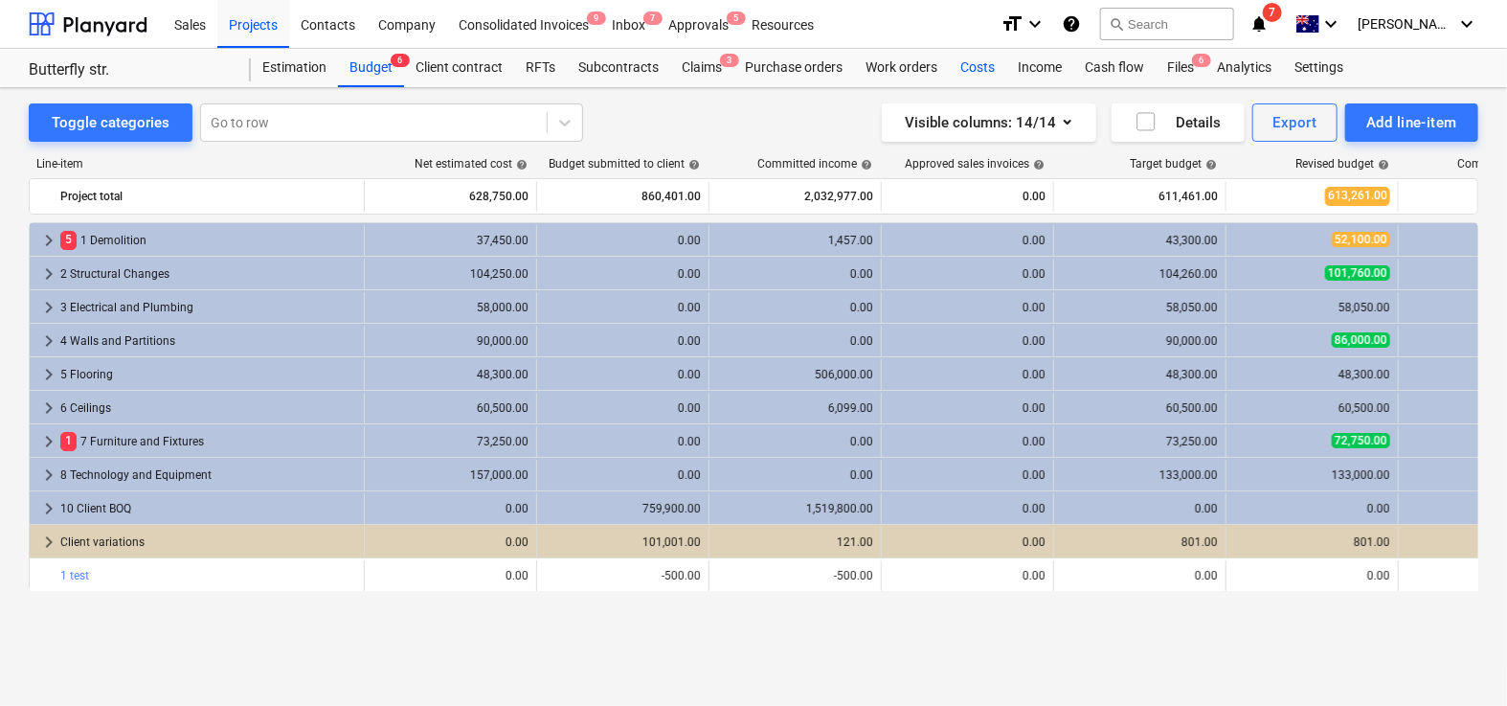
click at [981, 66] on div "Costs" at bounding box center [977, 68] width 57 height 38
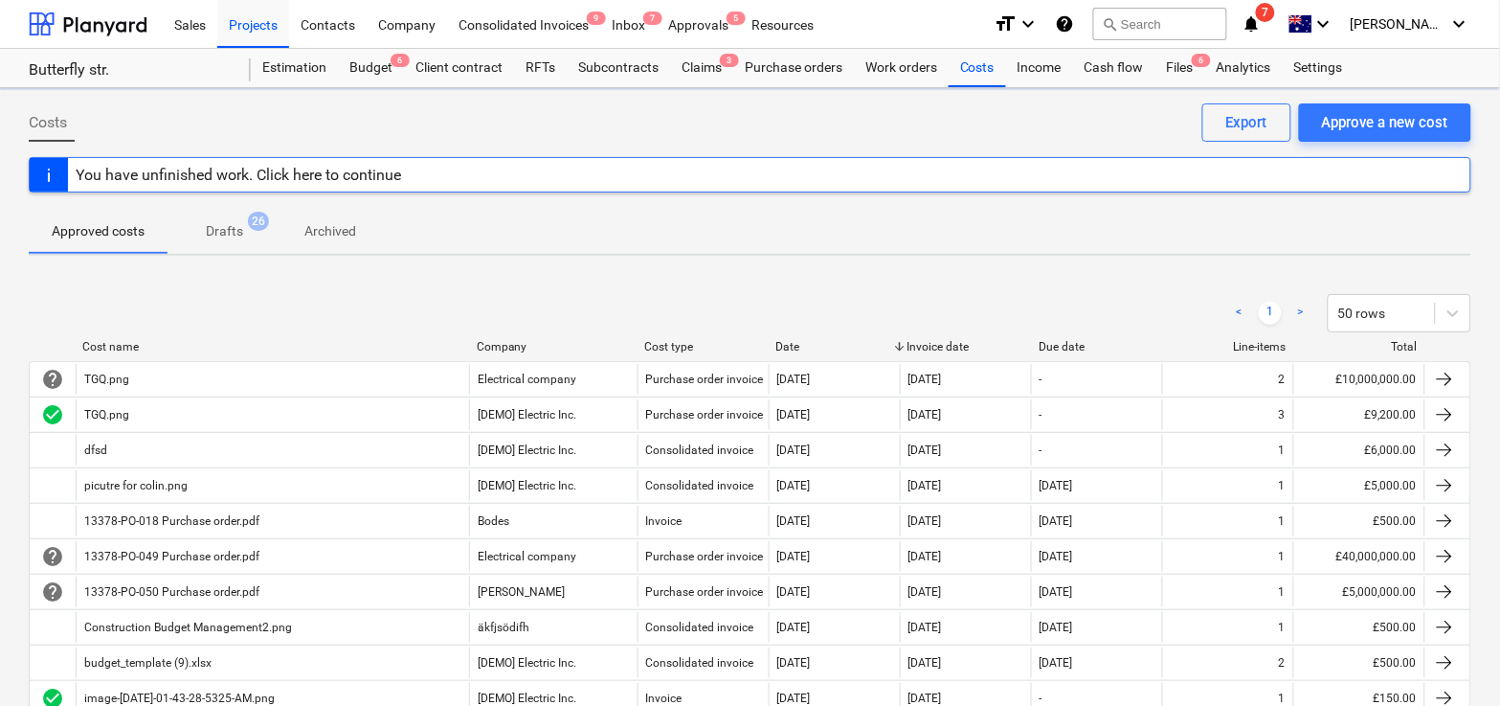
click at [353, 356] on div "Cost name Company Cost type Date Invoice date Due date Line-items Total" at bounding box center [750, 350] width 1443 height 21
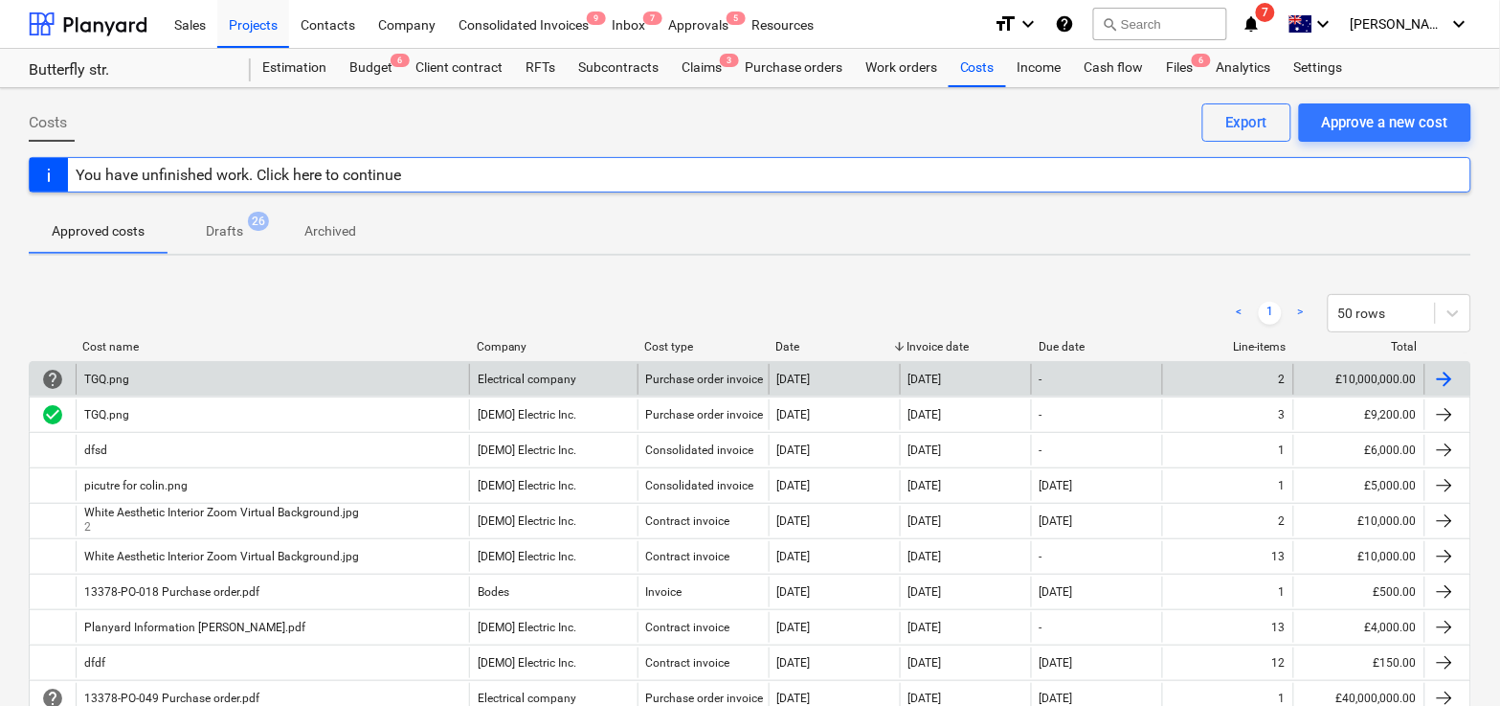
click at [336, 372] on div "TGQ.png" at bounding box center [273, 379] width 394 height 31
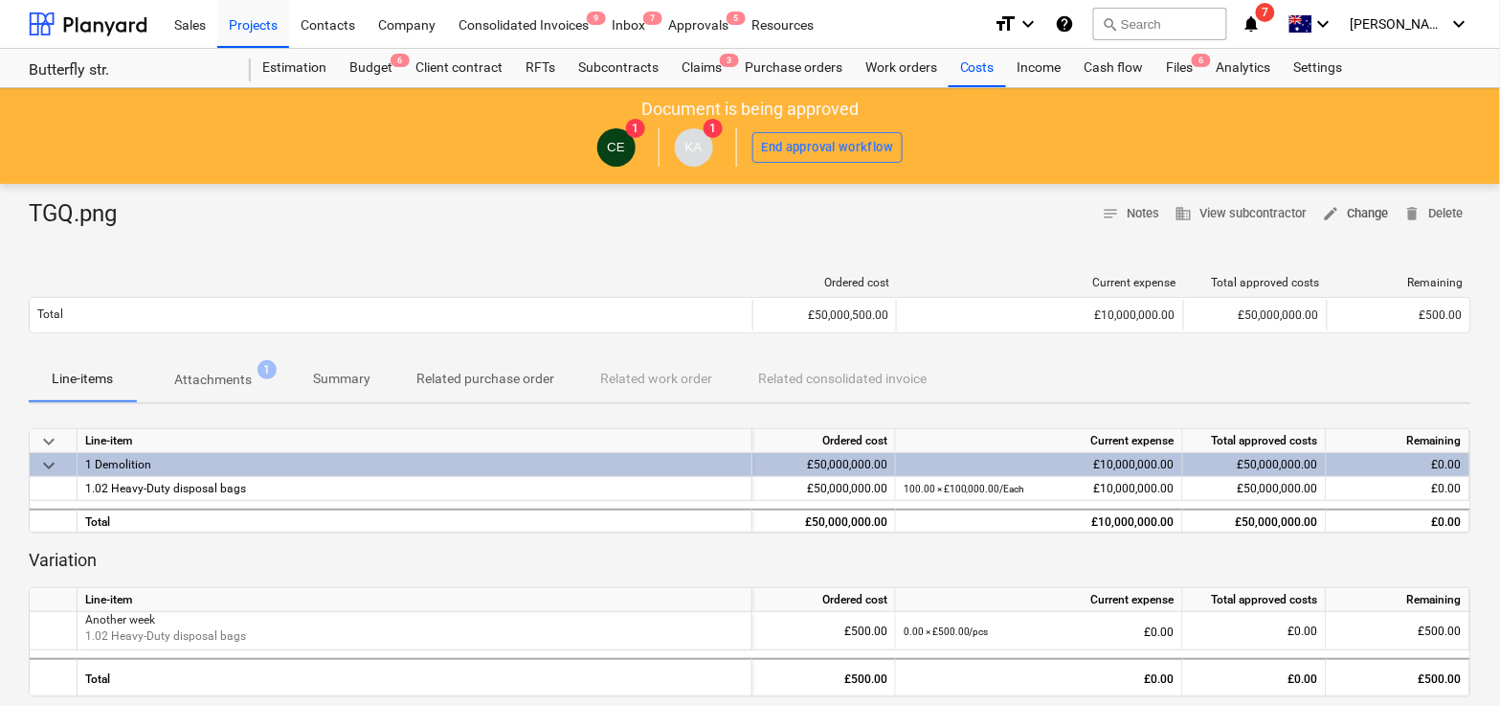
click at [1364, 201] on button "edit Change" at bounding box center [1356, 214] width 81 height 30
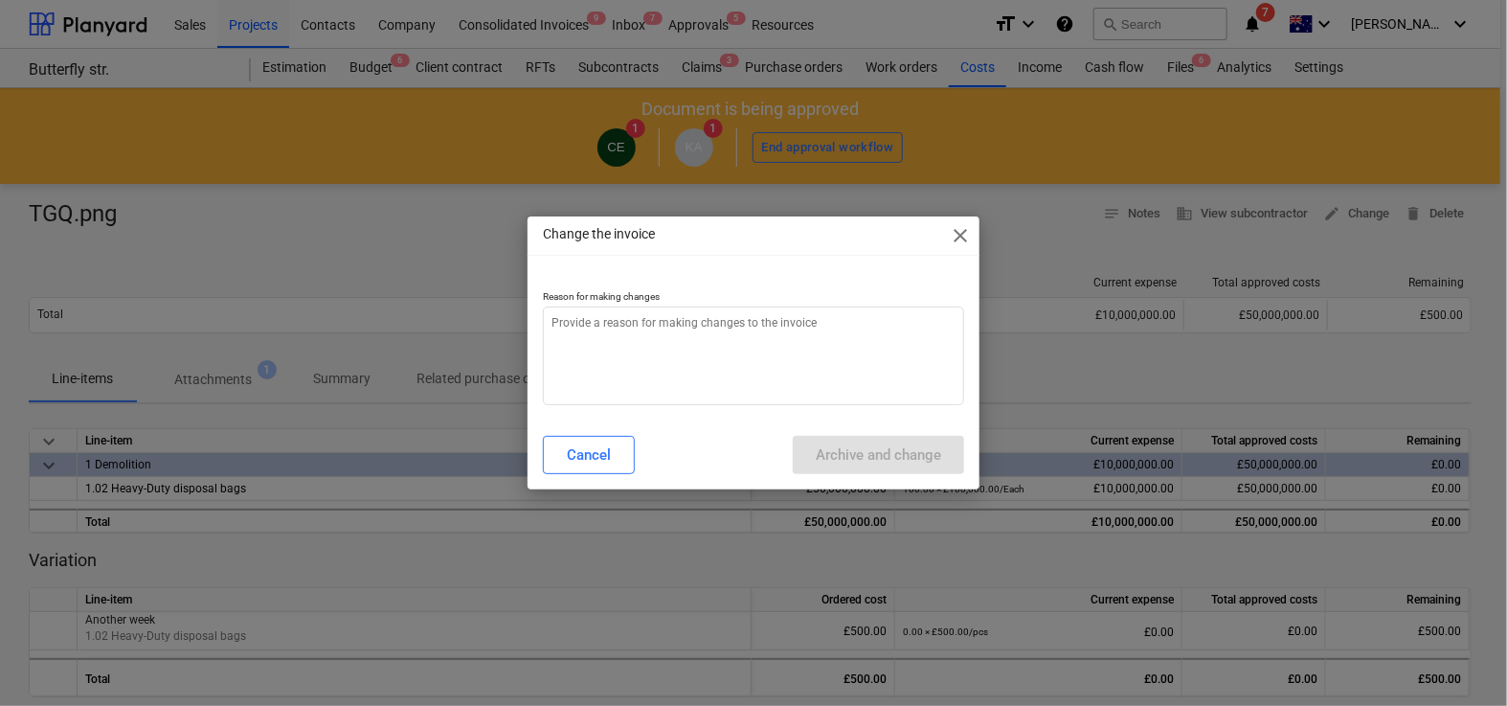
click at [961, 236] on span "close" at bounding box center [960, 235] width 23 height 23
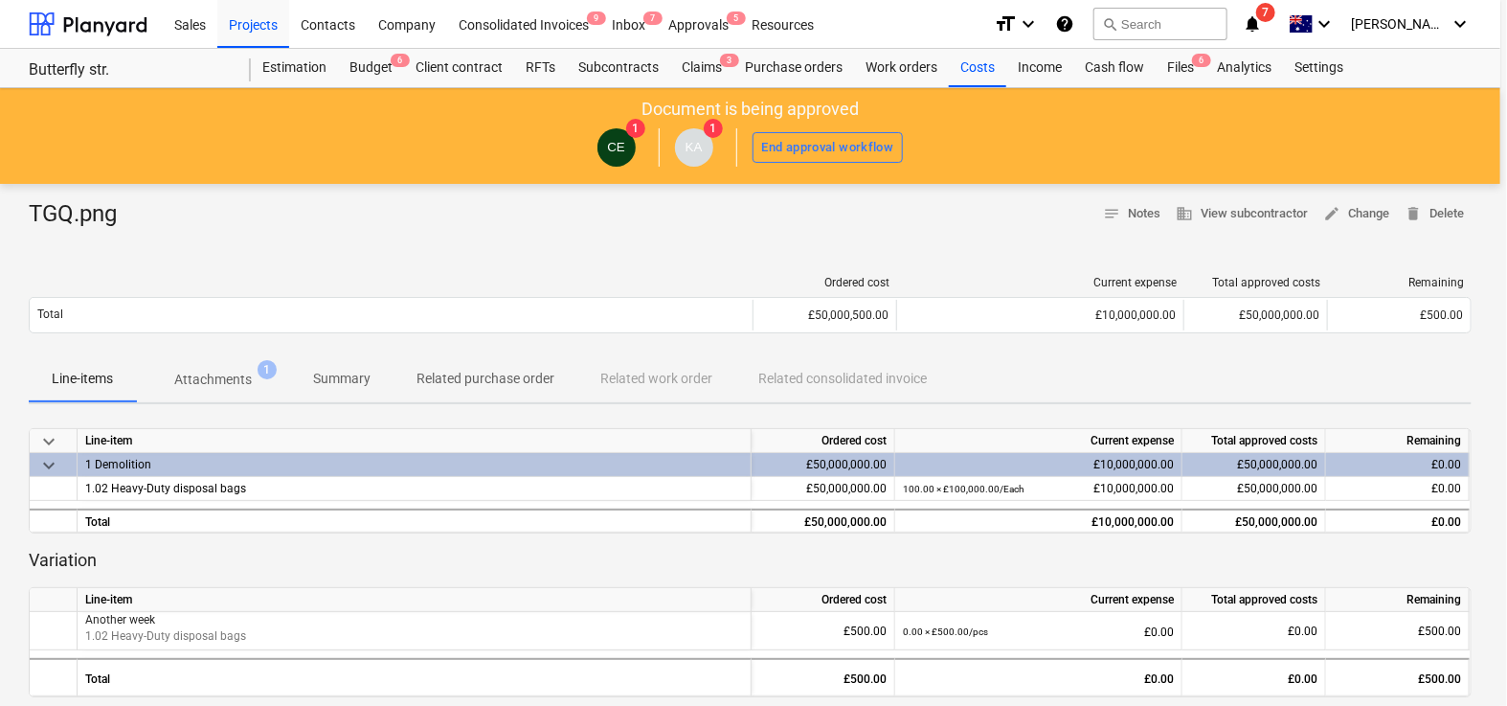
type textarea "x"
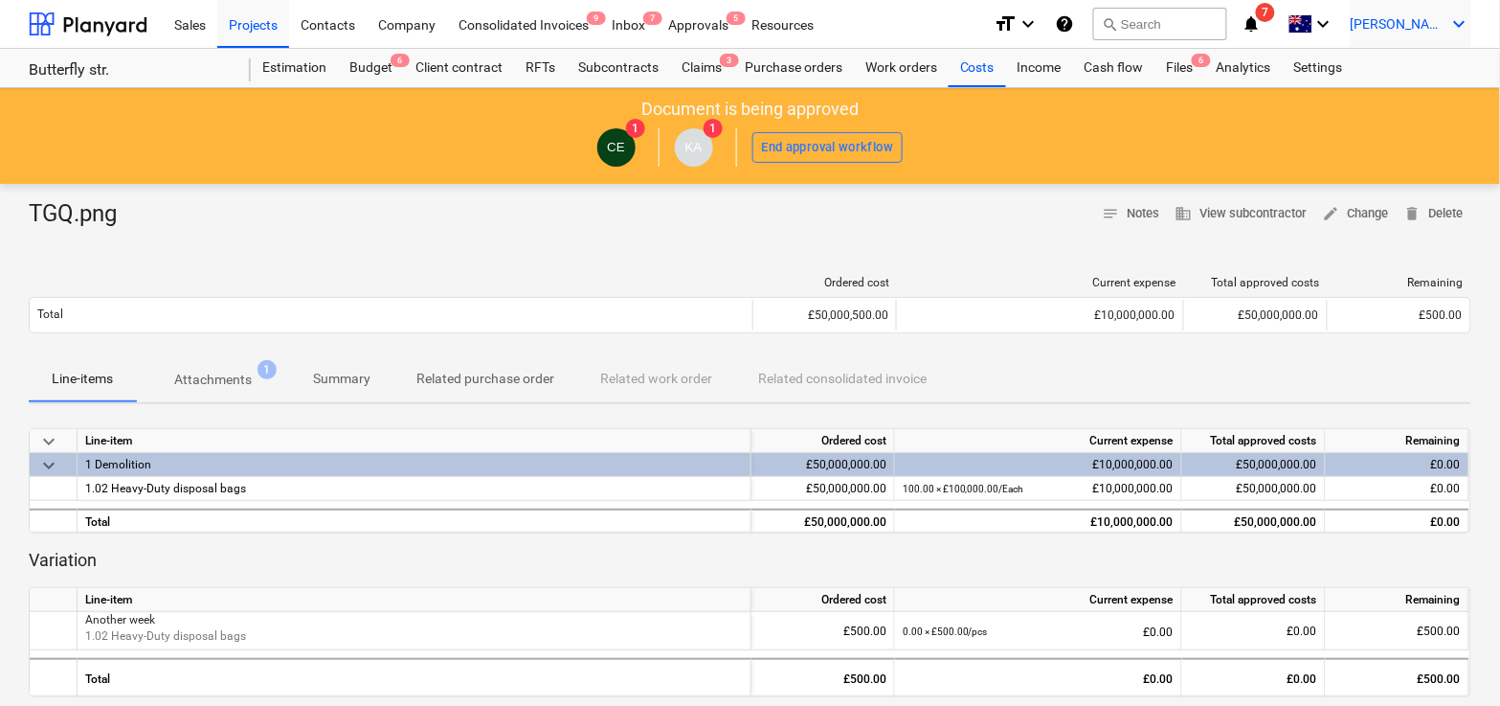
click at [1425, 22] on span "[PERSON_NAME]" at bounding box center [1399, 23] width 96 height 15
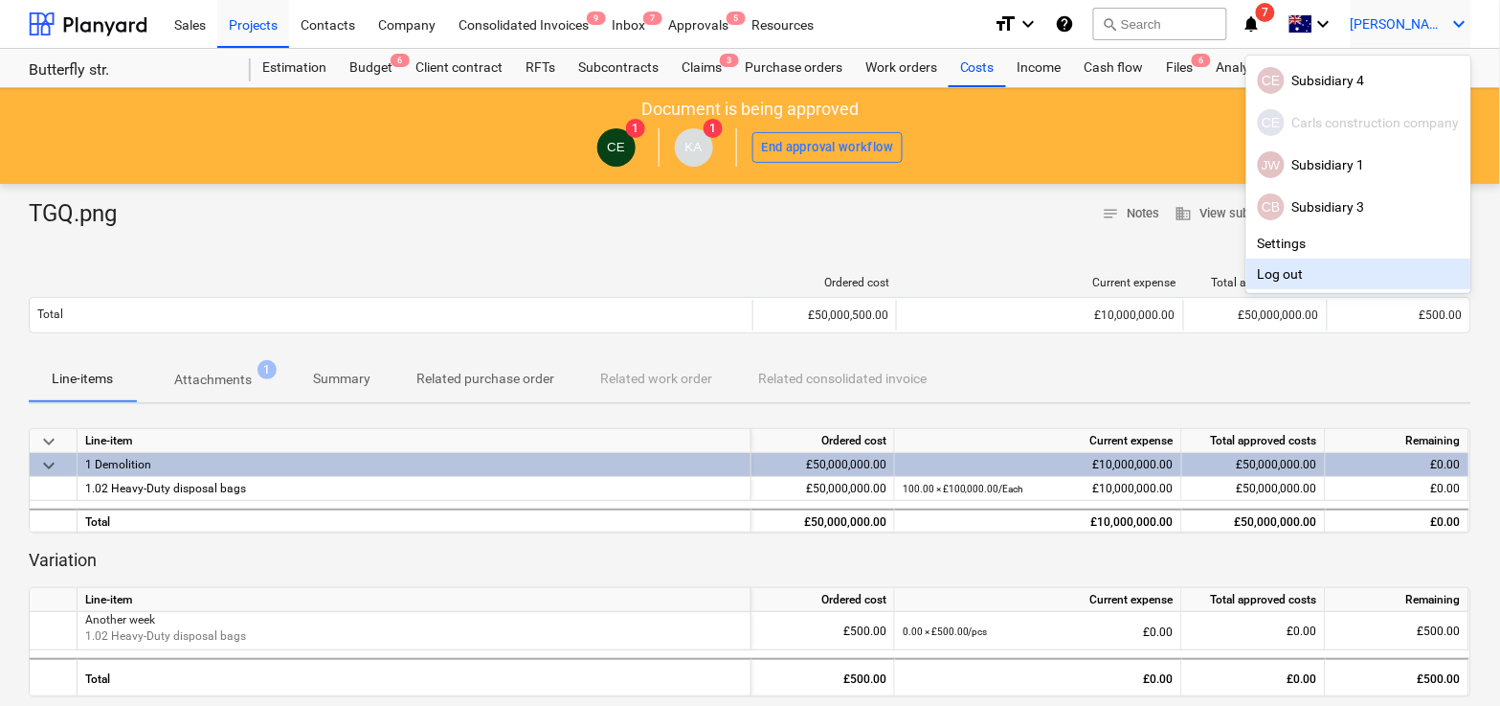
click at [1267, 272] on div "Log out" at bounding box center [1359, 274] width 225 height 31
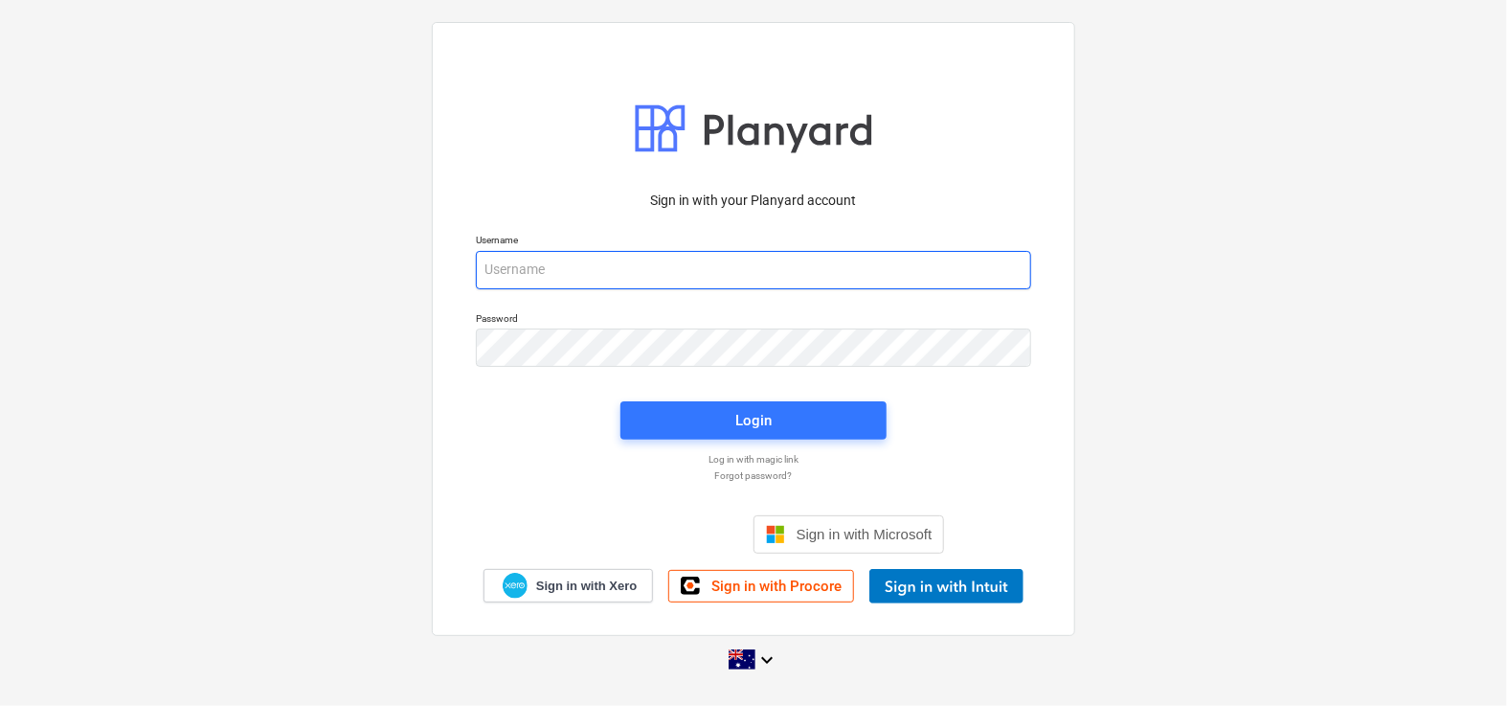
click at [665, 271] on input "email" at bounding box center [753, 270] width 555 height 38
type input "[PERSON_NAME][EMAIL_ADDRESS][DOMAIN_NAME]"
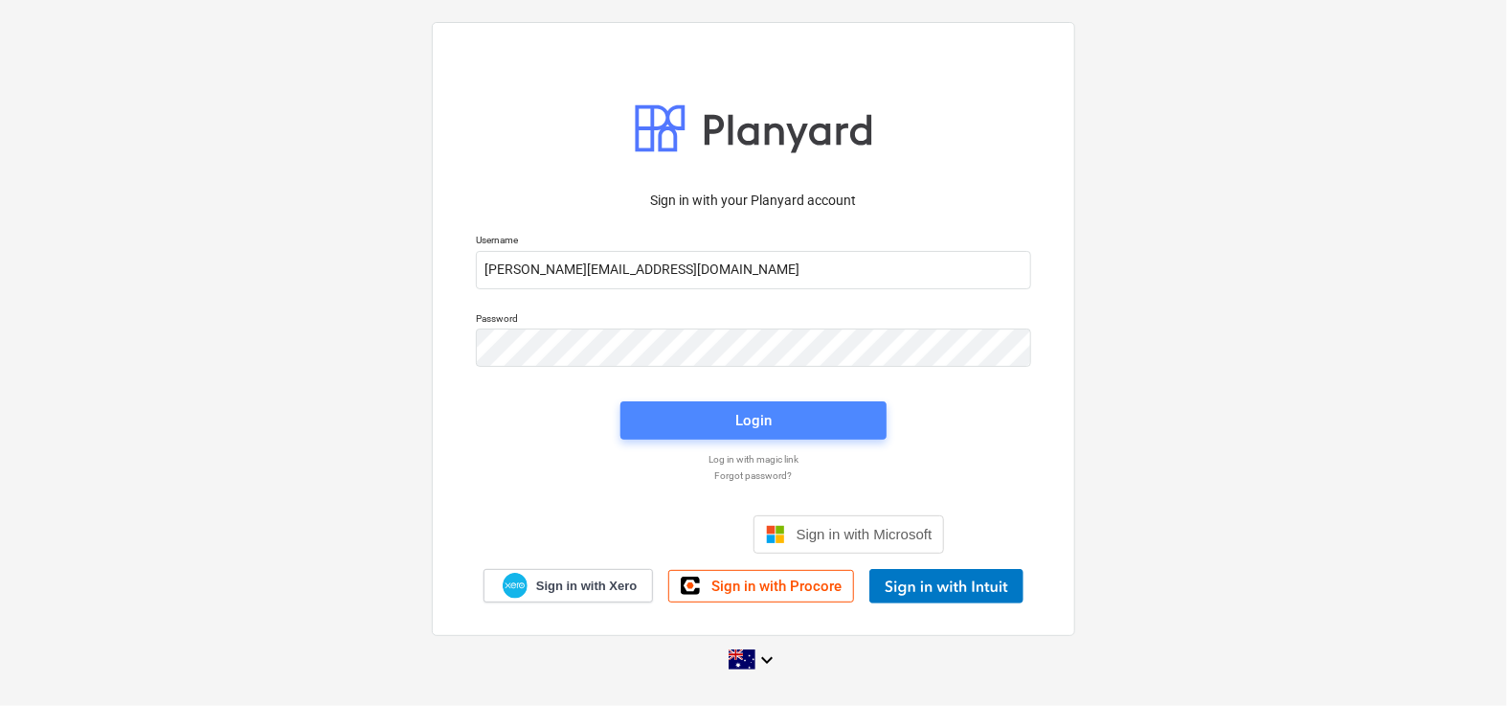
click at [699, 421] on span "Login" at bounding box center [753, 420] width 220 height 25
